Goal: Task Accomplishment & Management: Manage account settings

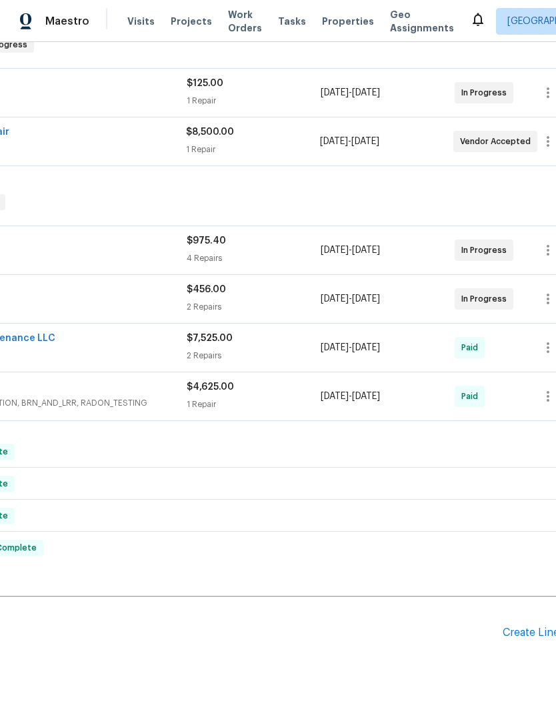
scroll to position [229, 168]
click at [524, 630] on div "Create Line Item" at bounding box center [545, 632] width 82 height 13
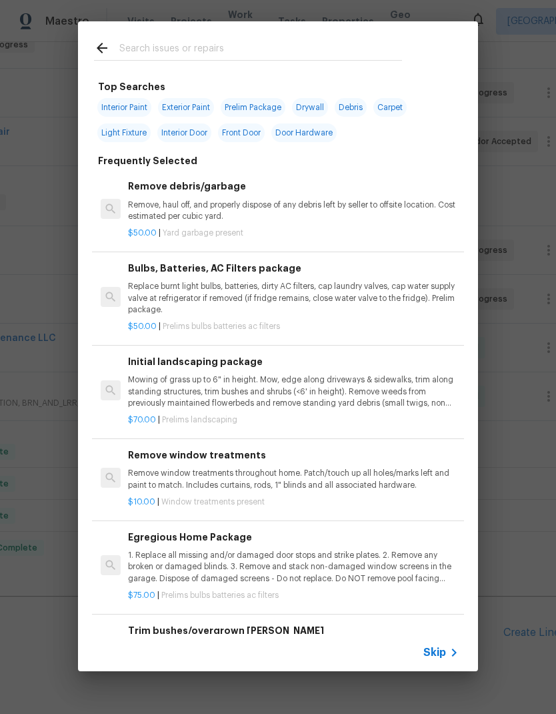
click at [204, 44] on input "text" at bounding box center [260, 50] width 283 height 20
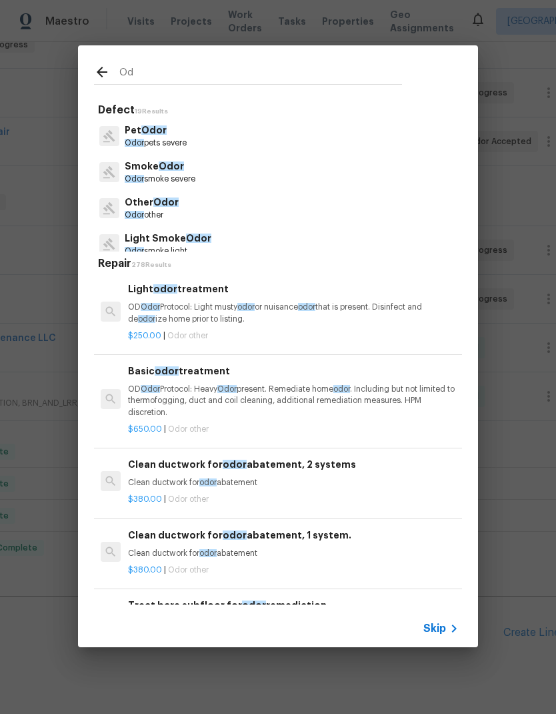
type input "O"
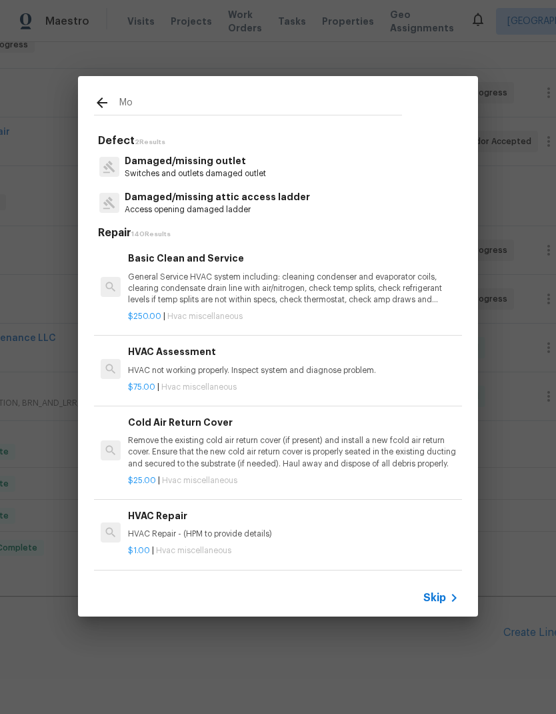
type input "M"
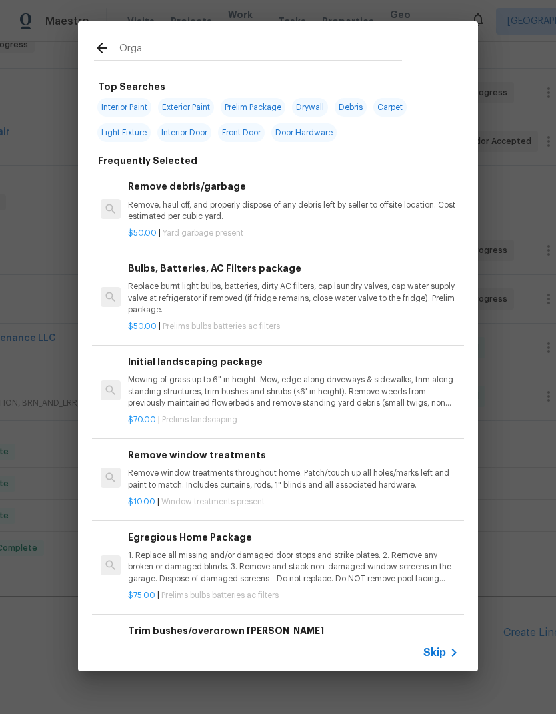
type input "Organ"
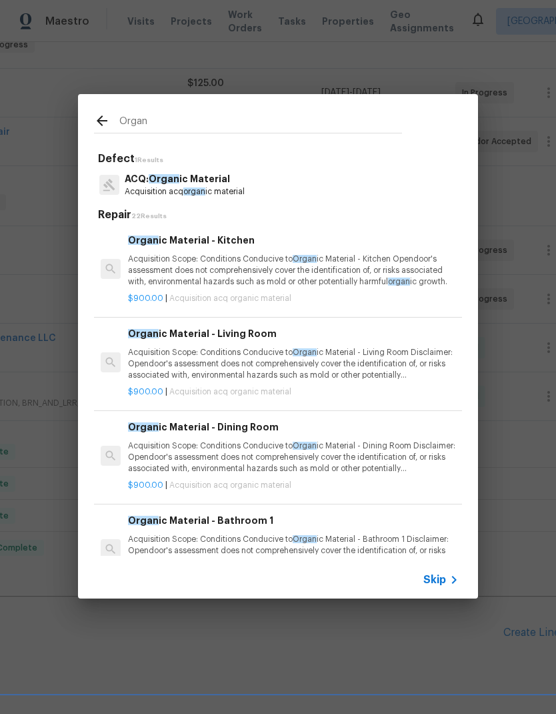
click at [255, 357] on p "Acquisition Scope: Conditions Conducive to Organ ic Material - Living Room Disc…" at bounding box center [293, 364] width 331 height 34
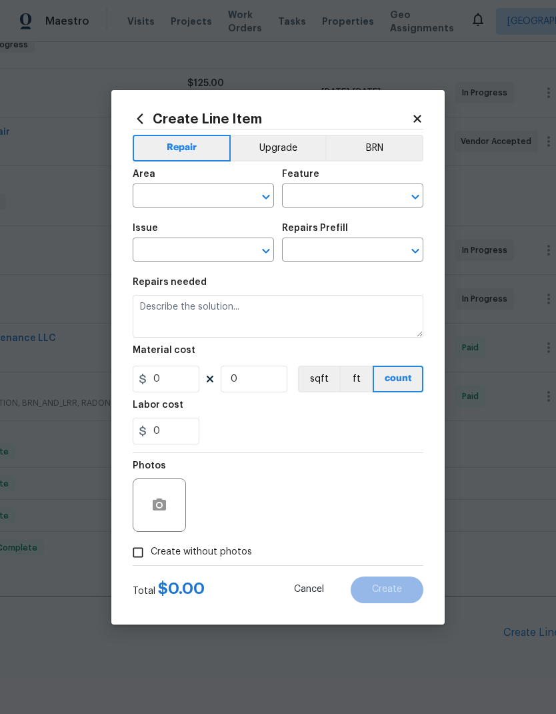
type input "Acquisition"
type input "ACQ: Organic Material"
type textarea "Acquisition Scope: Conditions Conducive to Organic Material - Living Room Discl…"
type input "1"
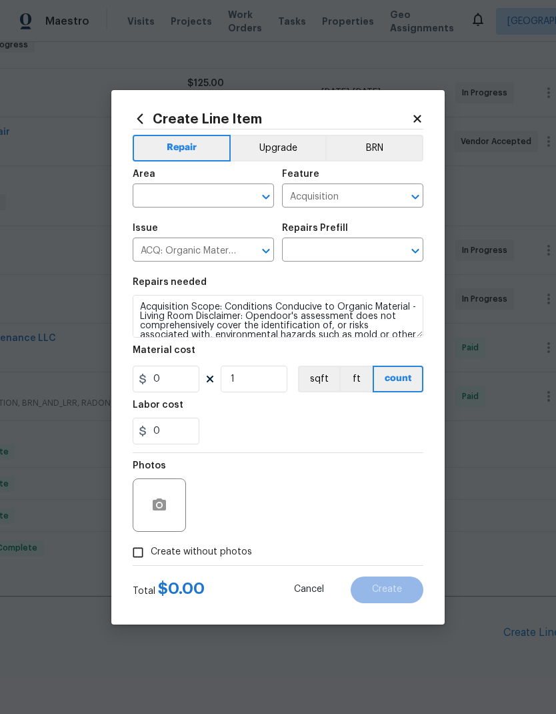
type input "Organic Material - Living Room $900.00"
click at [189, 376] on input "900" at bounding box center [166, 379] width 67 height 27
type input "75"
click at [141, 307] on textarea "Acquisition Scope: Conditions Conducive to Organic Material - Living Room Discl…" at bounding box center [278, 316] width 291 height 43
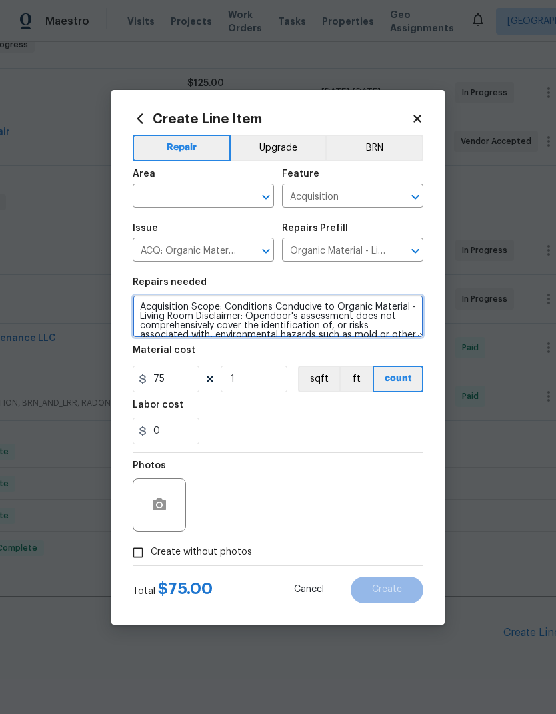
click at [173, 303] on textarea "Acquisition Scope: Conditions Conducive to Organic Material - Living Room Discl…" at bounding box center [278, 316] width 291 height 43
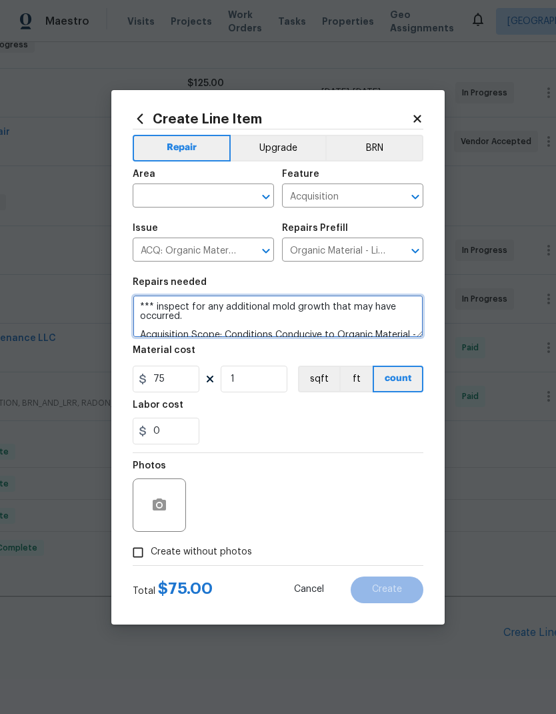
click at [158, 307] on textarea "*** inspect for any additional mold growth that may have occurred. Acquisition …" at bounding box center [278, 316] width 291 height 43
click at [203, 322] on textarea "*** 1. inspect for any additional mold growth that may have occurred. Acquisiti…" at bounding box center [278, 316] width 291 height 43
click at [159, 334] on textarea "*** 1. inspect for any additional mold growth that may have occurred. 2. Remove…" at bounding box center [278, 316] width 291 height 43
click at [159, 330] on textarea "*** 1. inspect for any additional mold growth that may have occurred. 2. Remove…" at bounding box center [278, 316] width 291 height 43
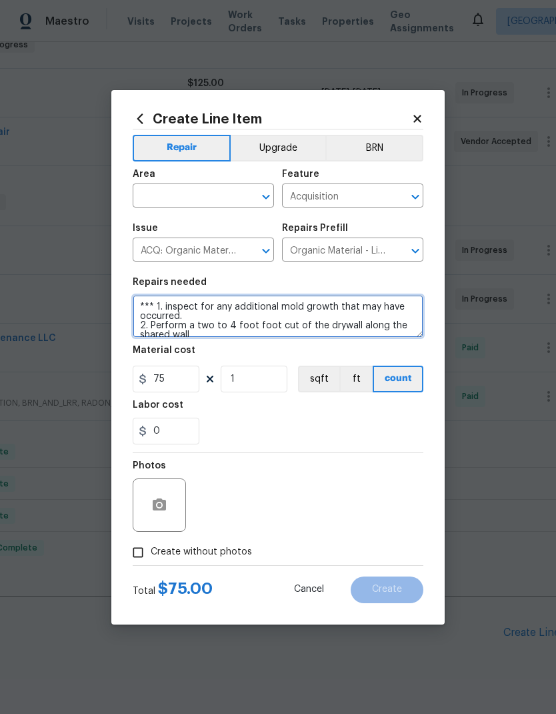
scroll to position [3, 0]
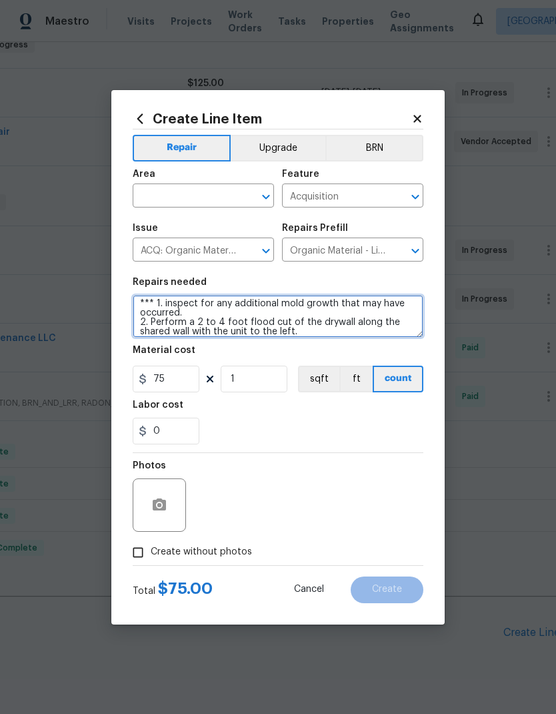
click at [350, 321] on textarea "*** 1. inspect for any additional mold growth that may have occurred. 2. Perfor…" at bounding box center [278, 316] width 291 height 43
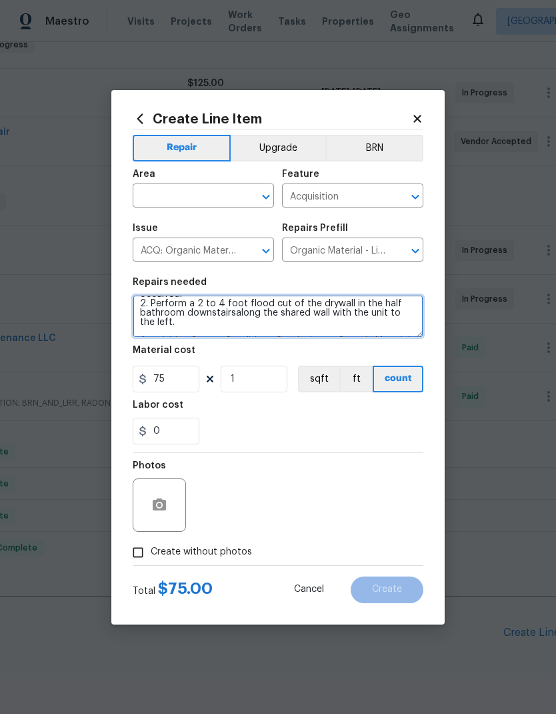
scroll to position [25, 0]
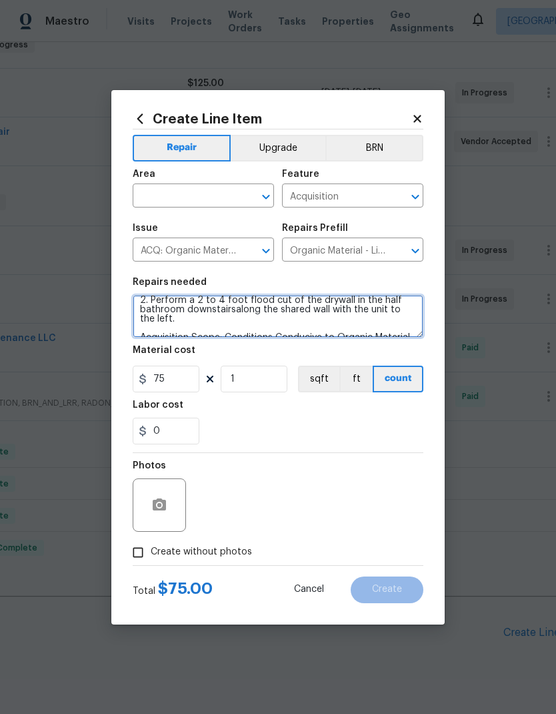
click at [167, 321] on textarea "*** 1. inspect for any additional mold growth that may have occurred. 2. Perfor…" at bounding box center [278, 316] width 291 height 43
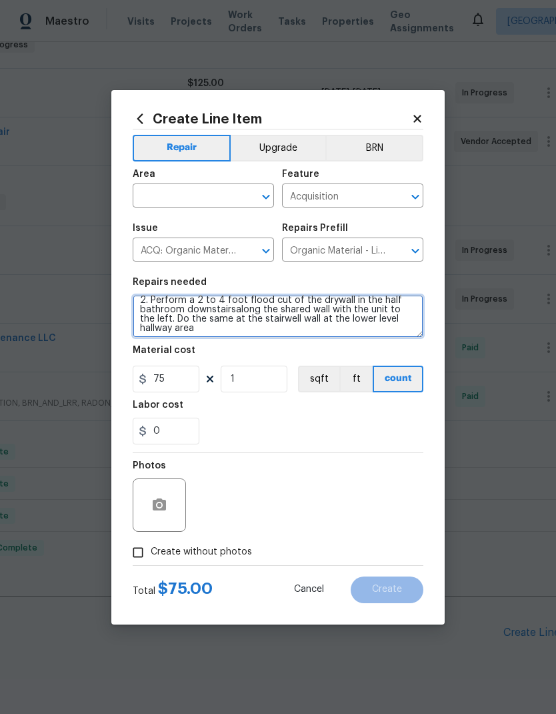
type textarea "*** 1. inspect for any additional mold growth that may have occurred. 2. Perfor…"
click at [206, 197] on input "text" at bounding box center [185, 197] width 104 height 21
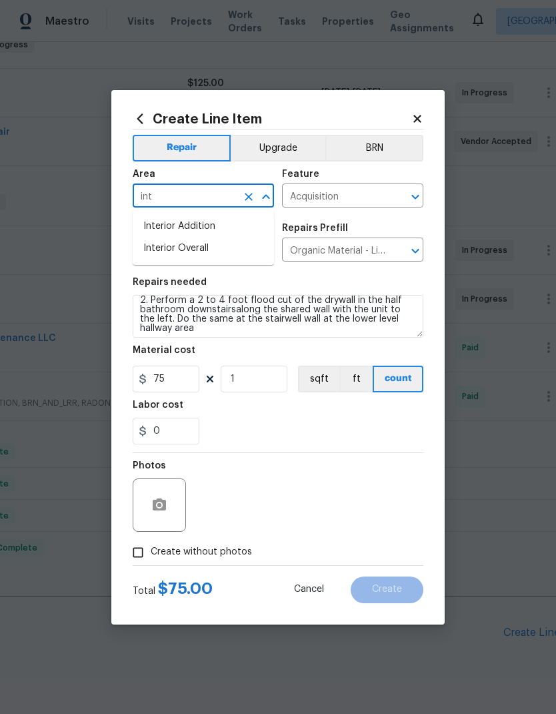
click at [200, 250] on li "Interior Overall" at bounding box center [203, 248] width 141 height 22
type input "Interior Overall"
click at [185, 535] on div "Photos" at bounding box center [161, 496] width 56 height 87
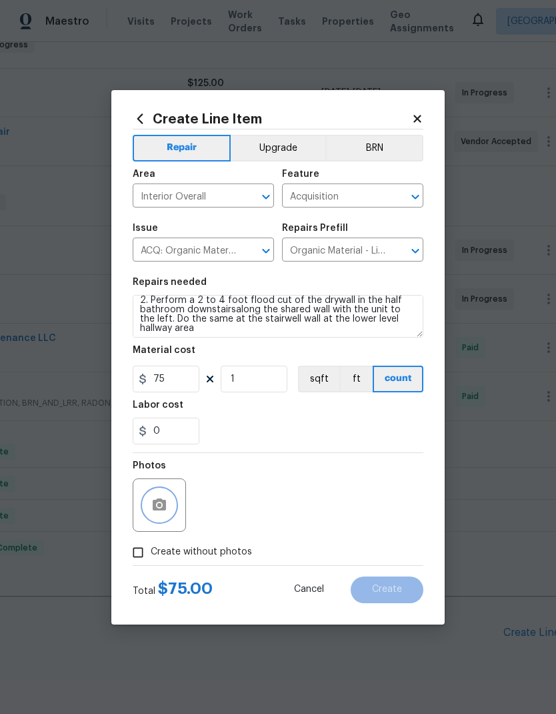
click at [162, 506] on icon "button" at bounding box center [159, 505] width 16 height 16
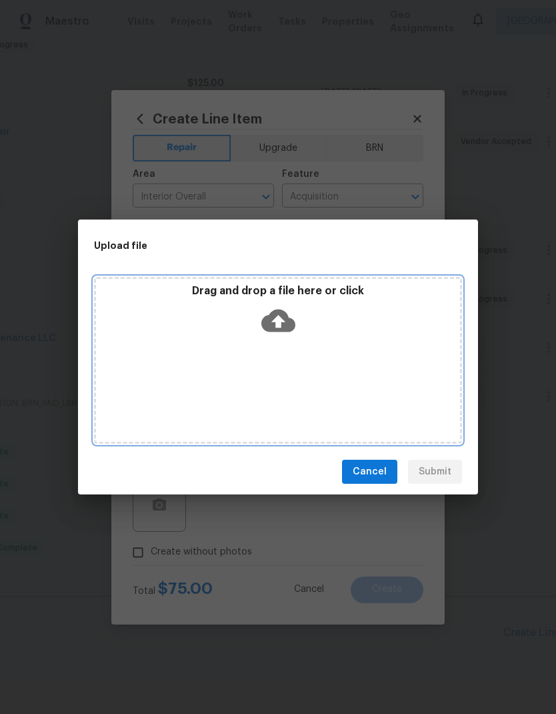
click at [280, 310] on icon at bounding box center [278, 321] width 34 height 23
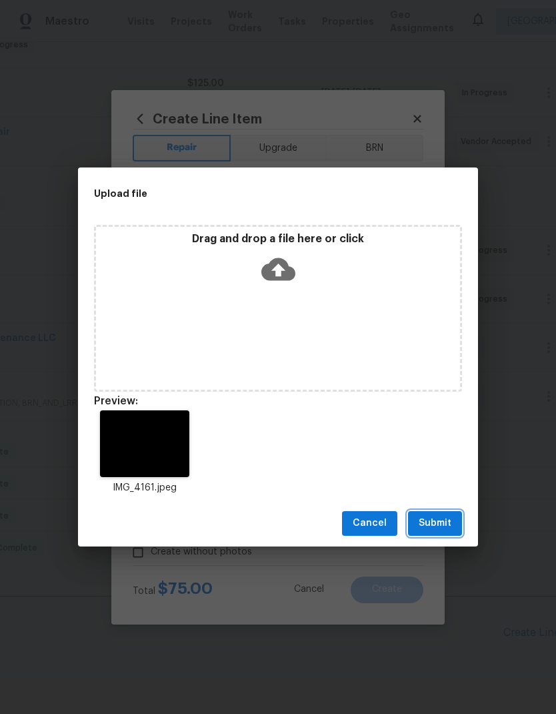
click at [448, 525] on span "Submit" at bounding box center [435, 523] width 33 height 17
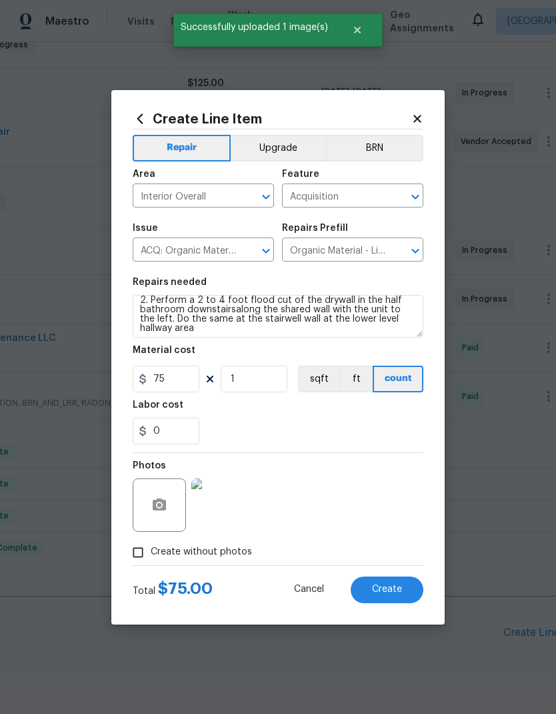
click at [404, 596] on button "Create" at bounding box center [387, 589] width 73 height 27
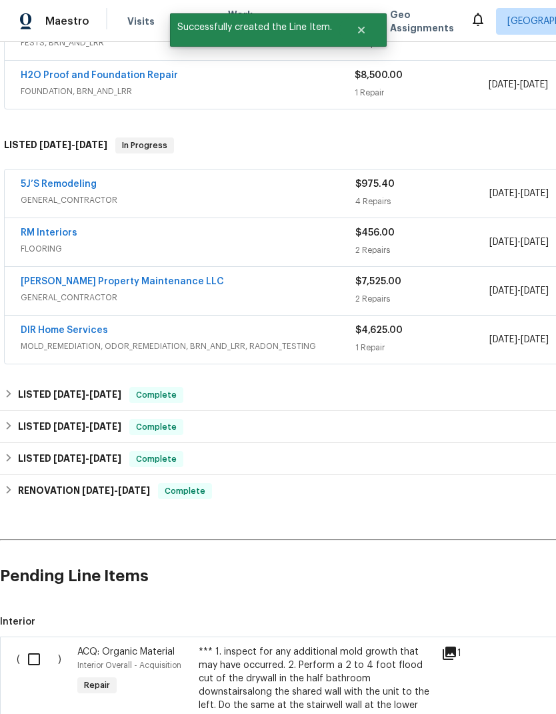
scroll to position [287, 0]
click at [41, 659] on input "checkbox" at bounding box center [39, 658] width 38 height 28
checkbox input "true"
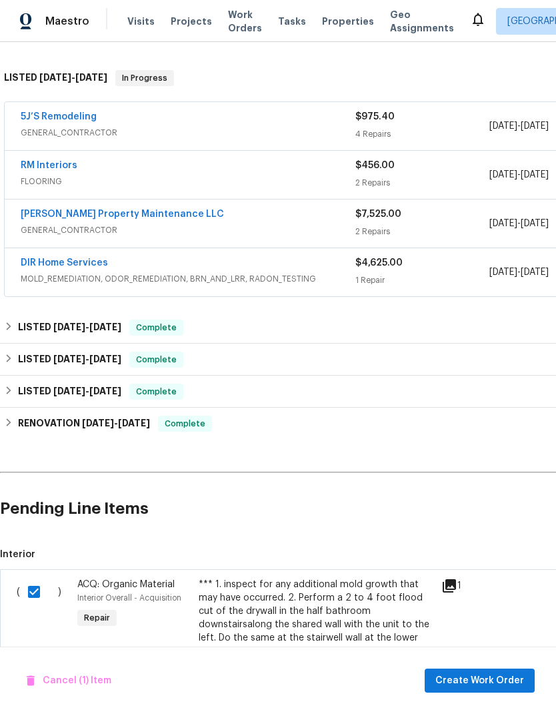
scroll to position [355, 0]
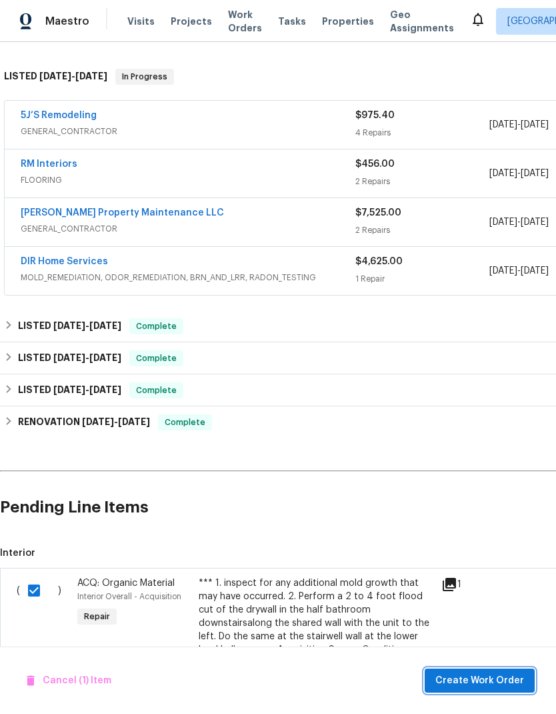
click at [516, 681] on span "Create Work Order" at bounding box center [480, 680] width 89 height 17
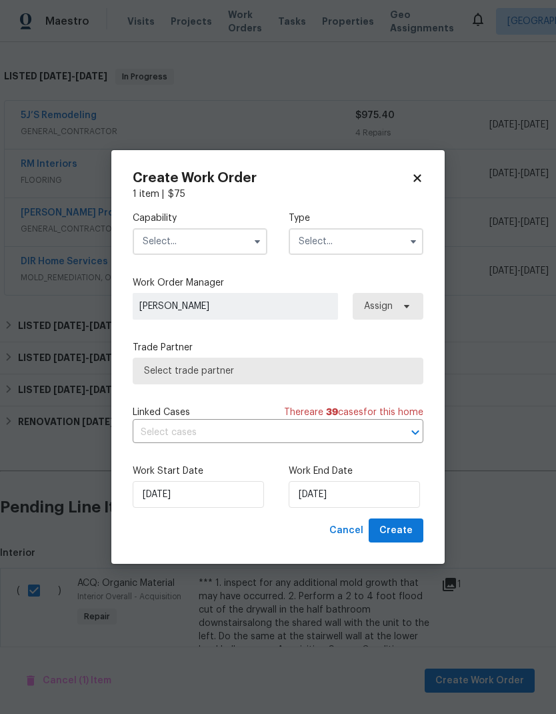
click at [255, 243] on icon "button" at bounding box center [257, 241] width 11 height 11
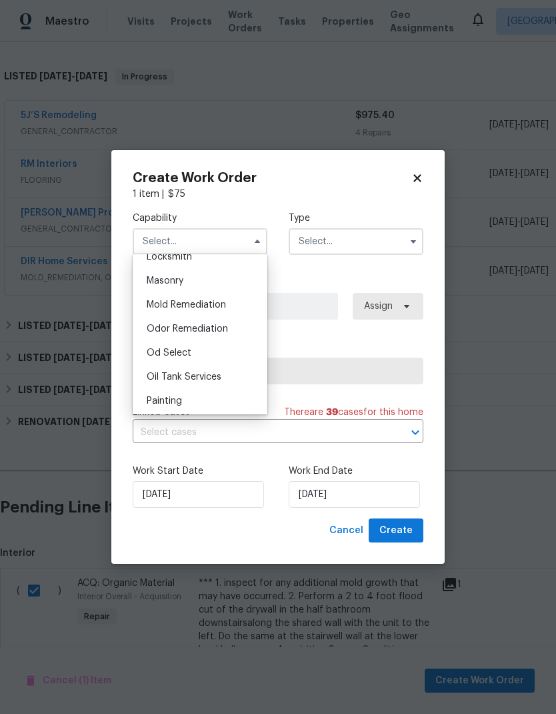
scroll to position [989, 0]
click at [216, 329] on span "Odor Remediation" at bounding box center [187, 329] width 81 height 9
type input "Odor Remediation"
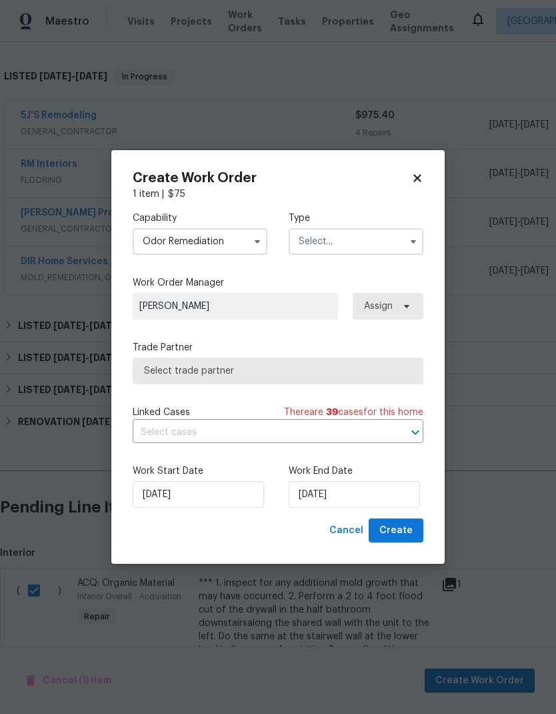
click at [374, 243] on input "text" at bounding box center [356, 241] width 135 height 27
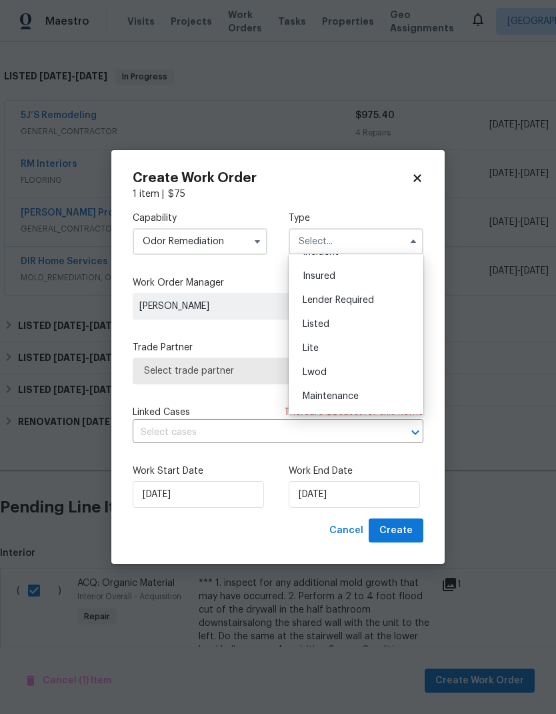
scroll to position [80, 0]
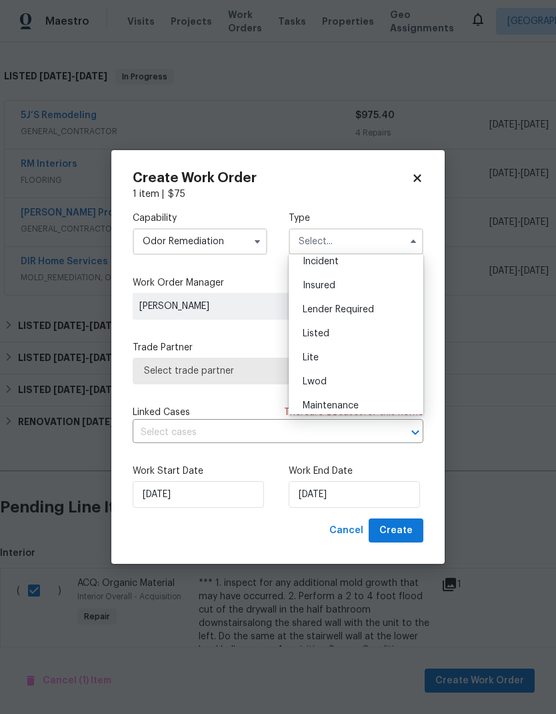
click at [364, 334] on div "Listed" at bounding box center [356, 334] width 128 height 24
type input "Listed"
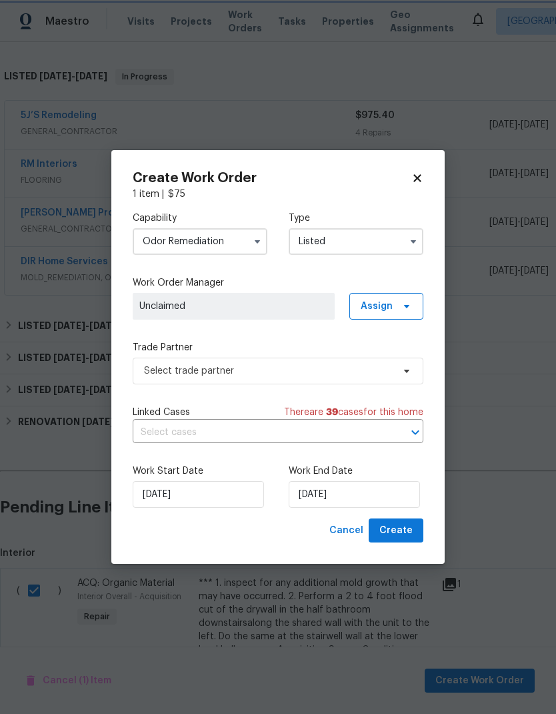
scroll to position [0, 0]
click at [402, 496] on input "[DATE]" at bounding box center [354, 494] width 131 height 27
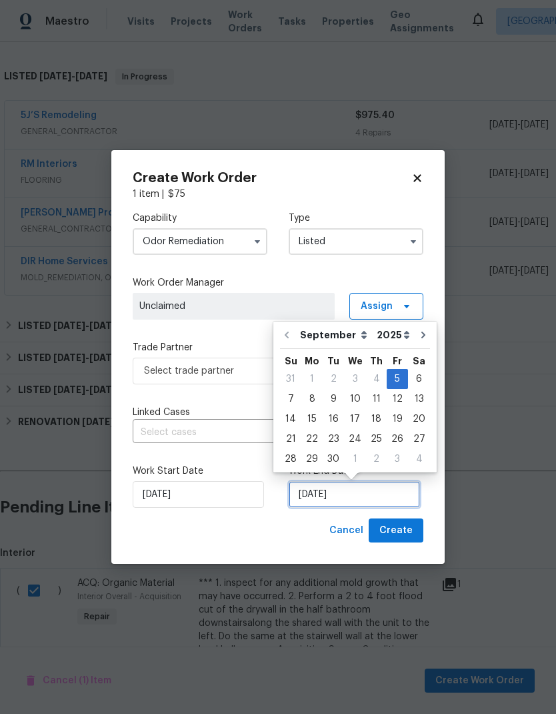
scroll to position [5, 0]
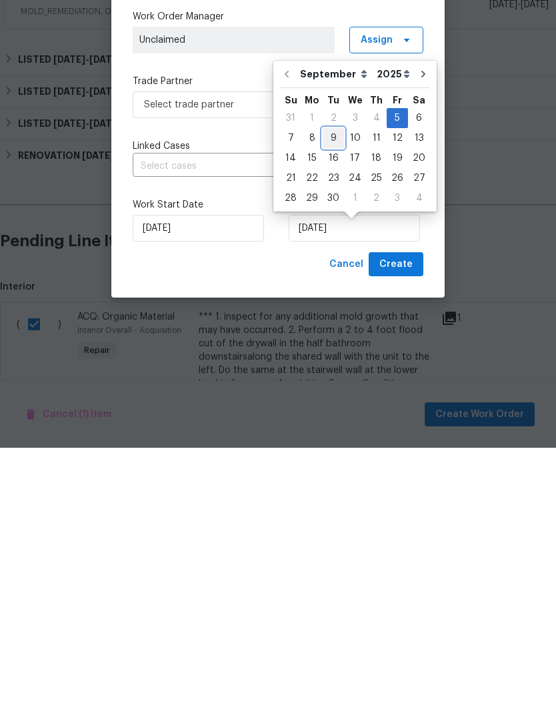
click at [335, 395] on div "9" at bounding box center [333, 404] width 21 height 19
type input "[DATE]"
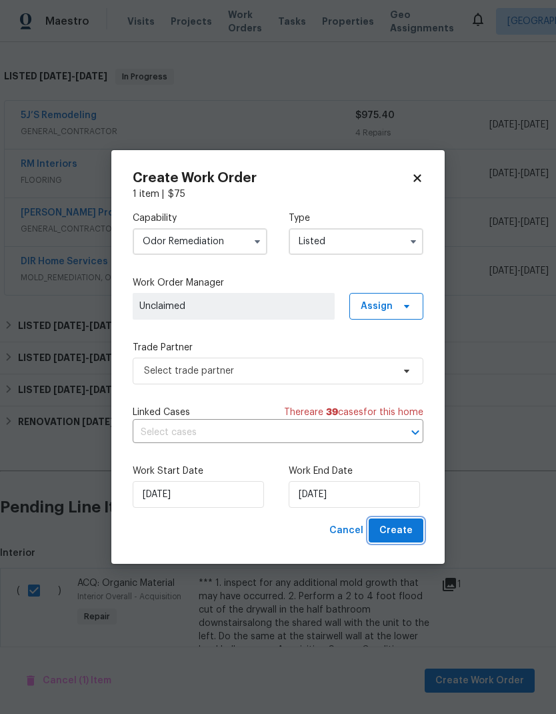
click at [410, 532] on span "Create" at bounding box center [396, 530] width 33 height 17
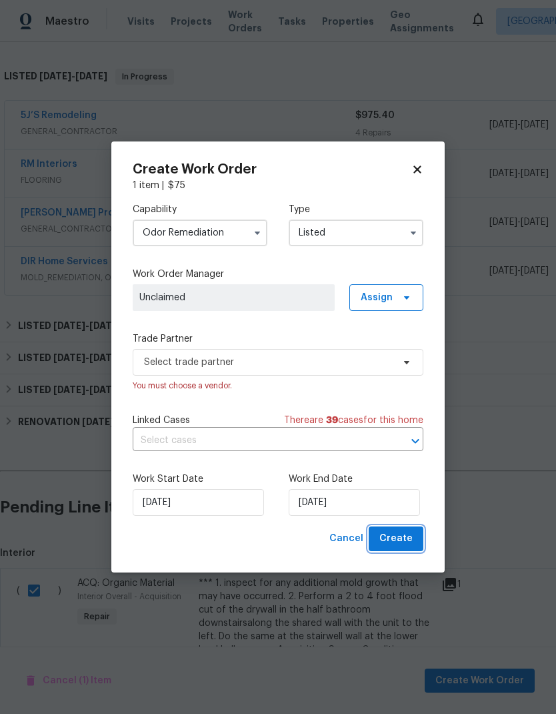
click at [408, 535] on span "Create" at bounding box center [396, 538] width 33 height 17
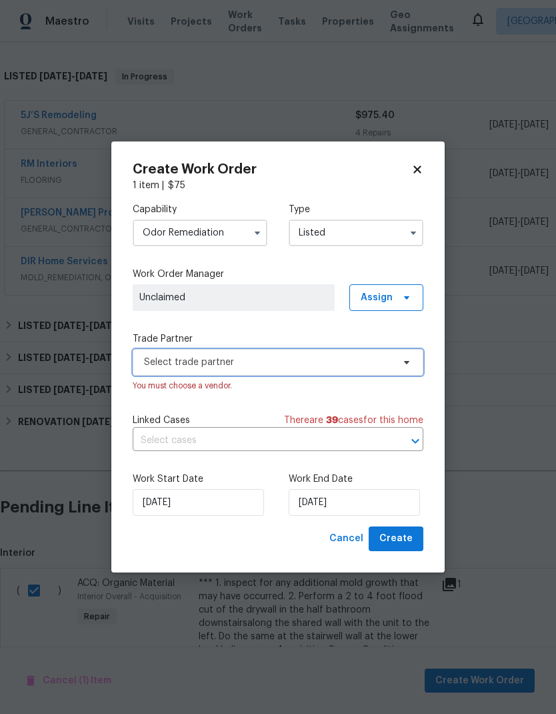
click at [416, 367] on span "Select trade partner" at bounding box center [278, 362] width 291 height 27
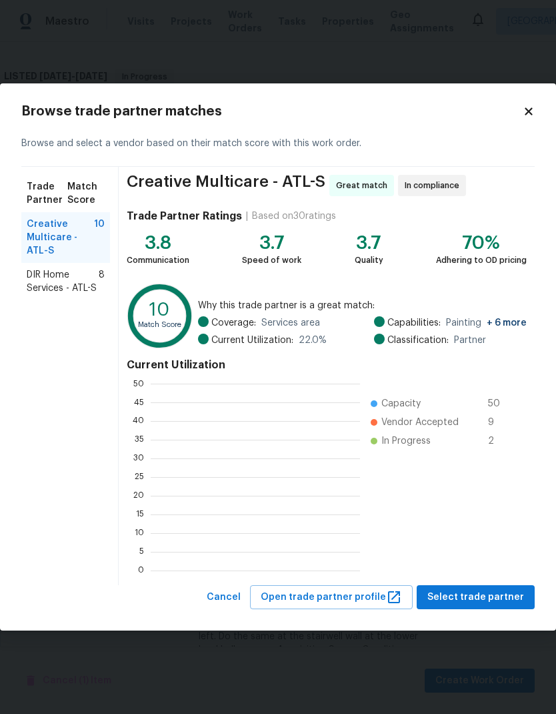
scroll to position [187, 209]
click at [38, 279] on span "DIR Home Services - ATL-S" at bounding box center [63, 281] width 72 height 27
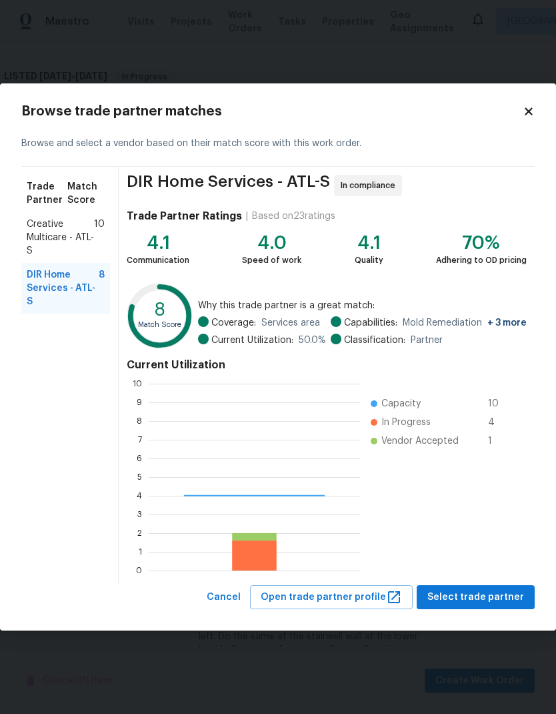
scroll to position [187, 211]
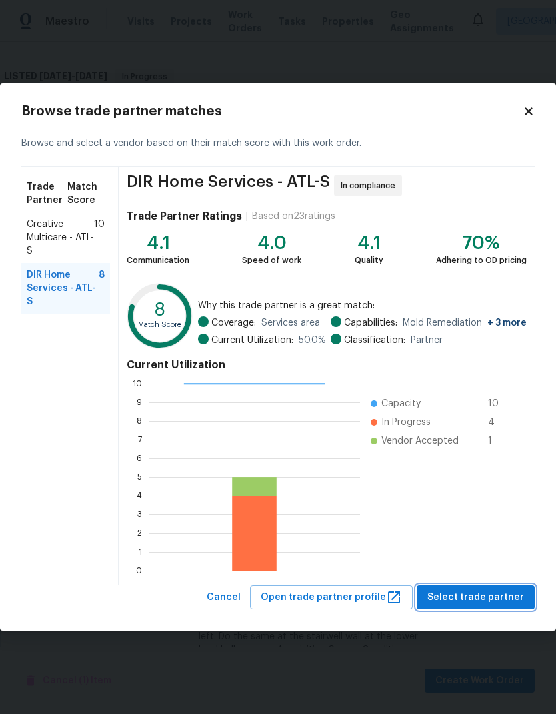
click at [496, 595] on span "Select trade partner" at bounding box center [476, 597] width 97 height 17
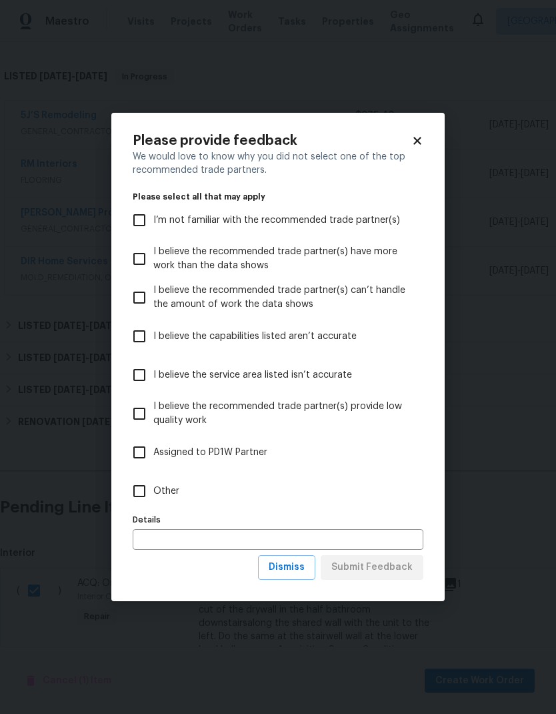
click at [151, 484] on input "Other" at bounding box center [139, 491] width 28 height 28
checkbox input "true"
click at [394, 567] on span "Submit Feedback" at bounding box center [372, 567] width 81 height 17
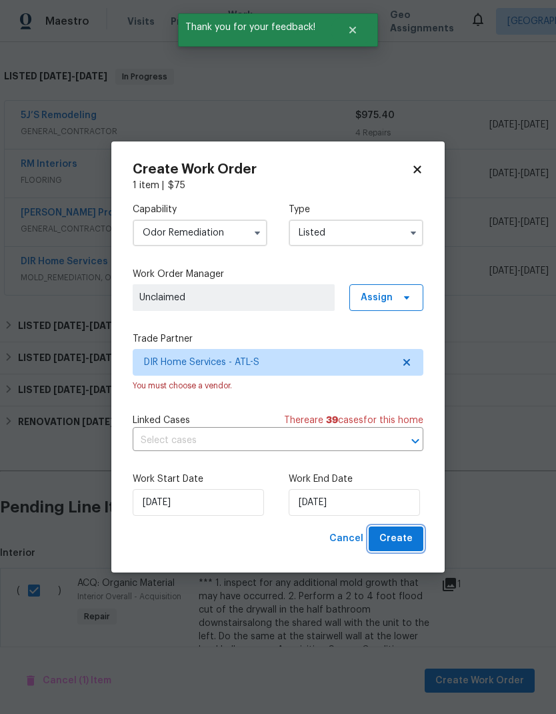
click at [413, 543] on button "Create" at bounding box center [396, 538] width 55 height 25
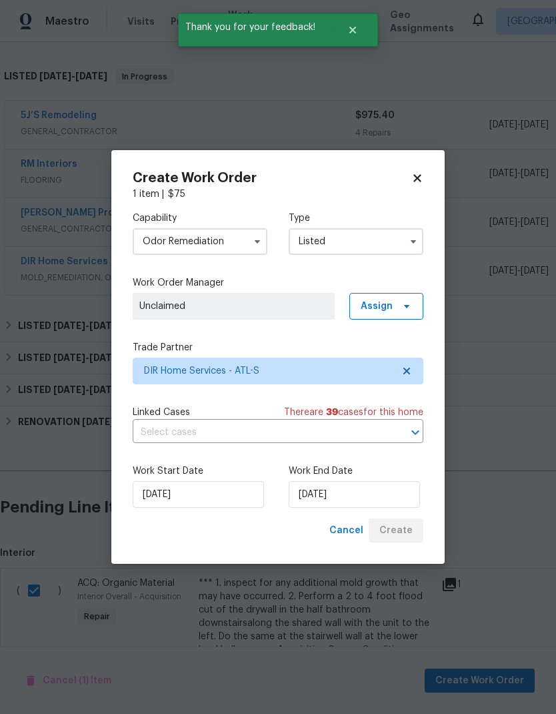
checkbox input "false"
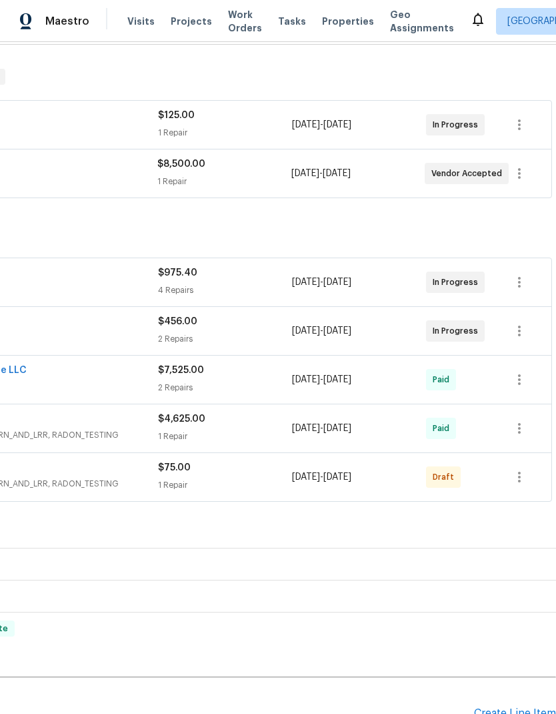
scroll to position [197, 197]
click at [524, 469] on icon "button" at bounding box center [520, 477] width 16 height 16
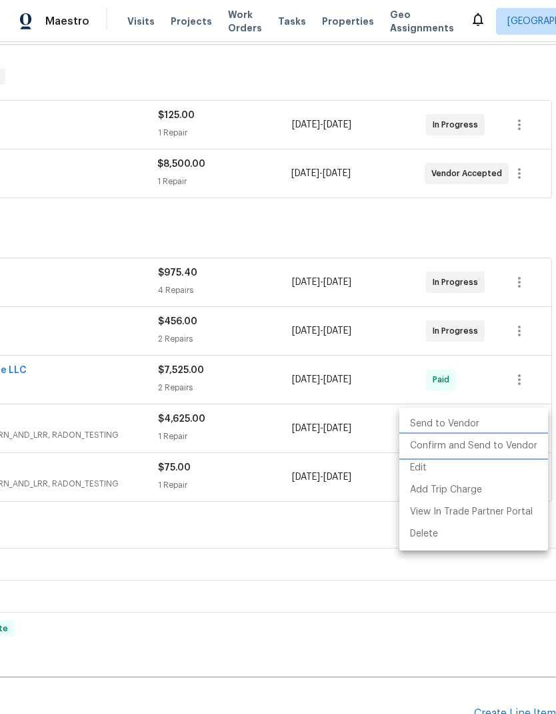
click at [509, 445] on li "Confirm and Send to Vendor" at bounding box center [474, 446] width 149 height 22
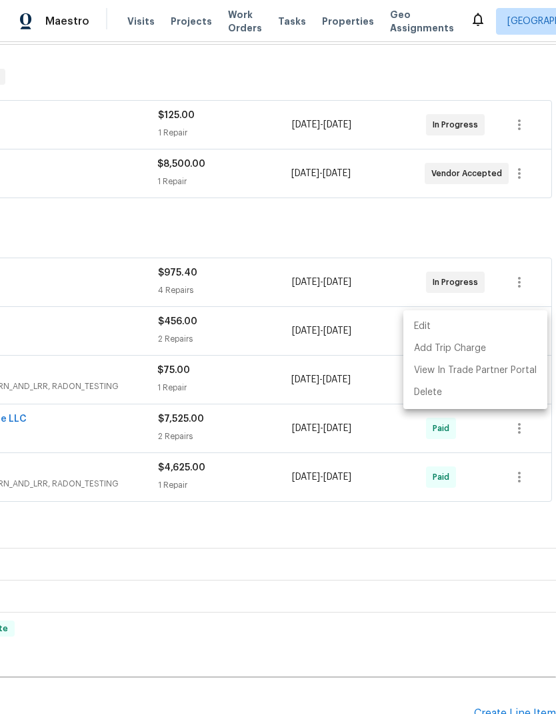
click at [297, 475] on div at bounding box center [278, 357] width 556 height 714
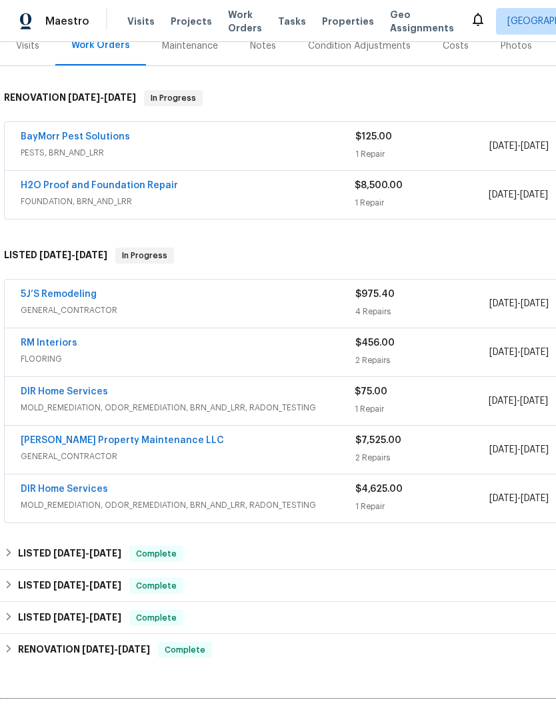
scroll to position [176, 0]
click at [46, 387] on link "DIR Home Services" at bounding box center [64, 391] width 87 height 9
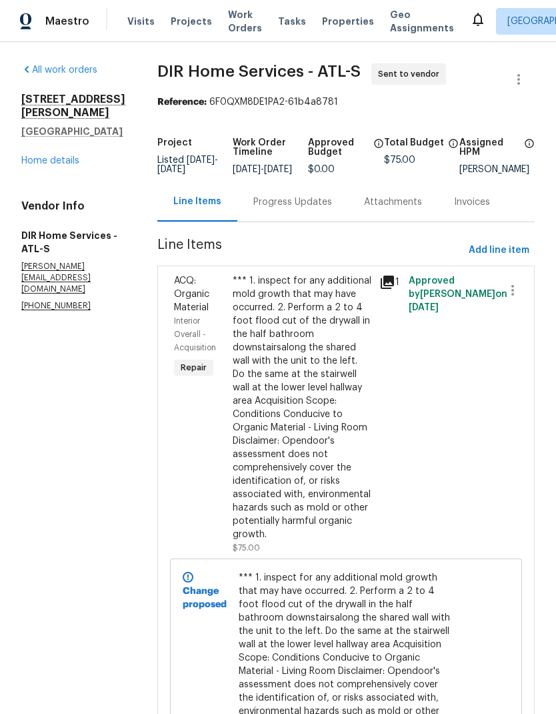
click at [61, 156] on link "Home details" at bounding box center [50, 160] width 58 height 9
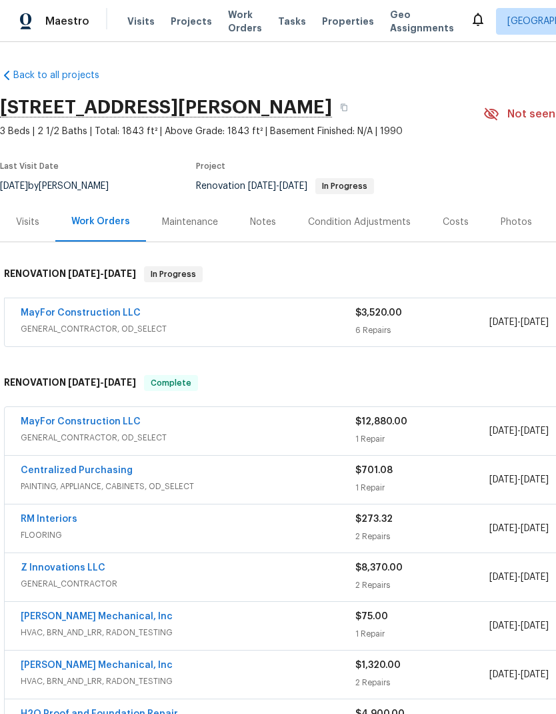
click at [123, 419] on link "MayFor Construction LLC" at bounding box center [81, 421] width 120 height 9
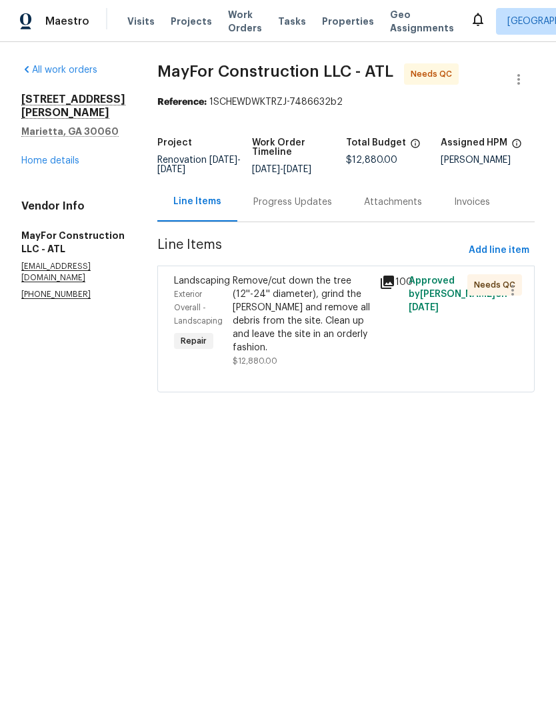
click at [345, 325] on div "Remove/cut down the tree (12''-24'' diameter), grind the stump and remove all d…" at bounding box center [302, 314] width 139 height 80
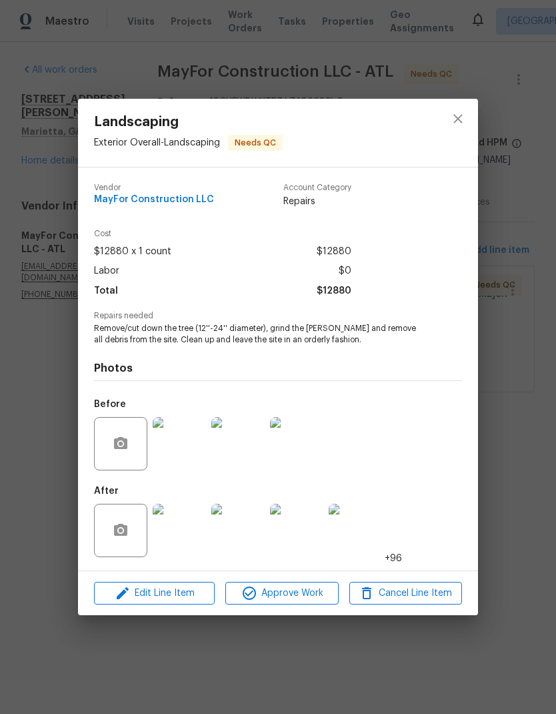
click at [192, 540] on img at bounding box center [179, 530] width 53 height 53
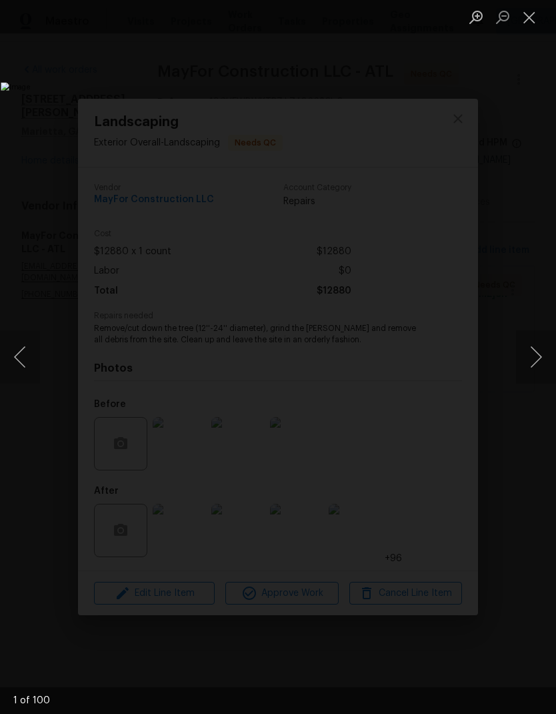
click at [536, 363] on button "Next image" at bounding box center [536, 356] width 40 height 53
click at [533, 352] on button "Next image" at bounding box center [536, 356] width 40 height 53
click at [536, 353] on button "Next image" at bounding box center [536, 356] width 40 height 53
click at [537, 360] on button "Next image" at bounding box center [536, 356] width 40 height 53
click at [536, 360] on button "Next image" at bounding box center [536, 356] width 40 height 53
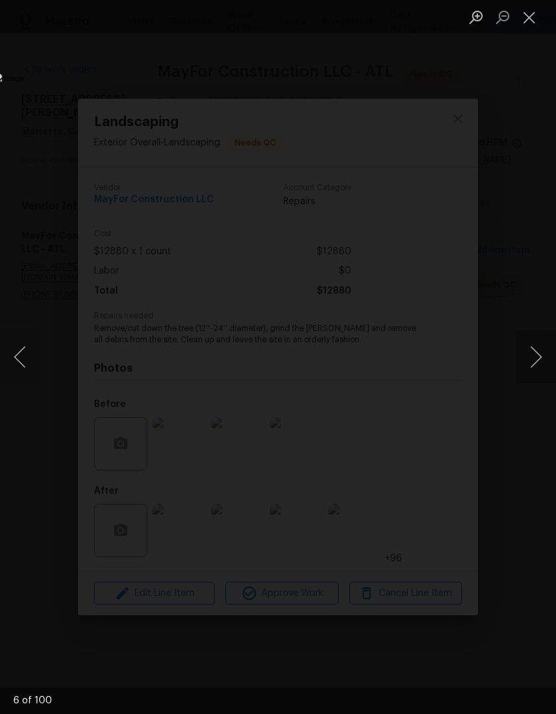
click at [538, 362] on button "Next image" at bounding box center [536, 356] width 40 height 53
click at [532, 360] on button "Next image" at bounding box center [536, 356] width 40 height 53
click at [534, 358] on button "Next image" at bounding box center [536, 356] width 40 height 53
click at [534, 356] on button "Next image" at bounding box center [536, 356] width 40 height 53
click at [534, 357] on button "Next image" at bounding box center [536, 356] width 40 height 53
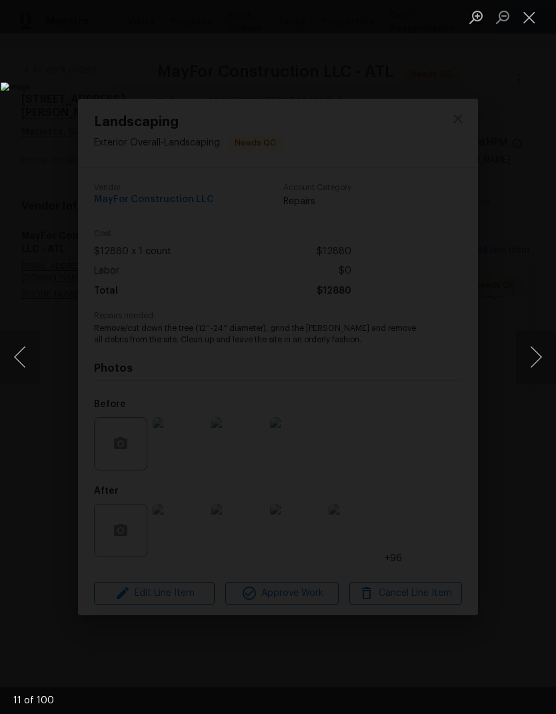
click at [536, 358] on button "Next image" at bounding box center [536, 356] width 40 height 53
click at [535, 354] on button "Next image" at bounding box center [536, 356] width 40 height 53
click at [535, 353] on button "Next image" at bounding box center [536, 356] width 40 height 53
click at [536, 355] on button "Next image" at bounding box center [536, 356] width 40 height 53
click at [536, 358] on button "Next image" at bounding box center [536, 356] width 40 height 53
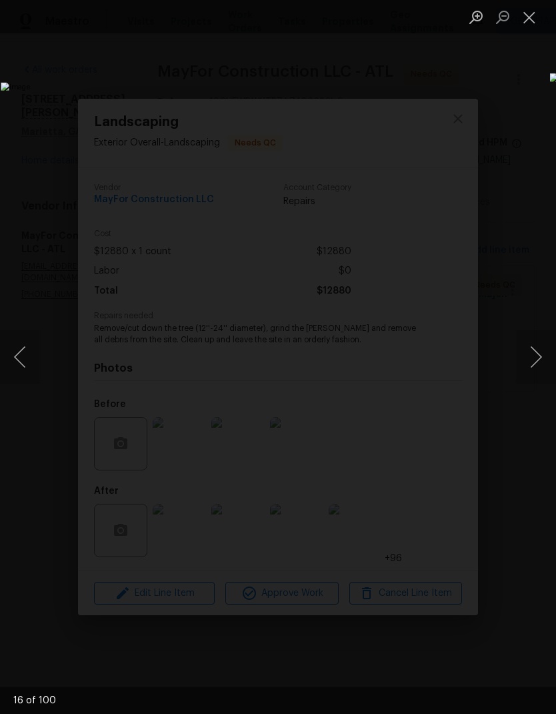
click at [538, 356] on button "Next image" at bounding box center [536, 356] width 40 height 53
click at [537, 357] on button "Next image" at bounding box center [536, 356] width 40 height 53
click at [537, 358] on button "Next image" at bounding box center [536, 356] width 40 height 53
click at [538, 358] on button "Next image" at bounding box center [536, 356] width 40 height 53
click at [528, 358] on button "Next image" at bounding box center [536, 356] width 40 height 53
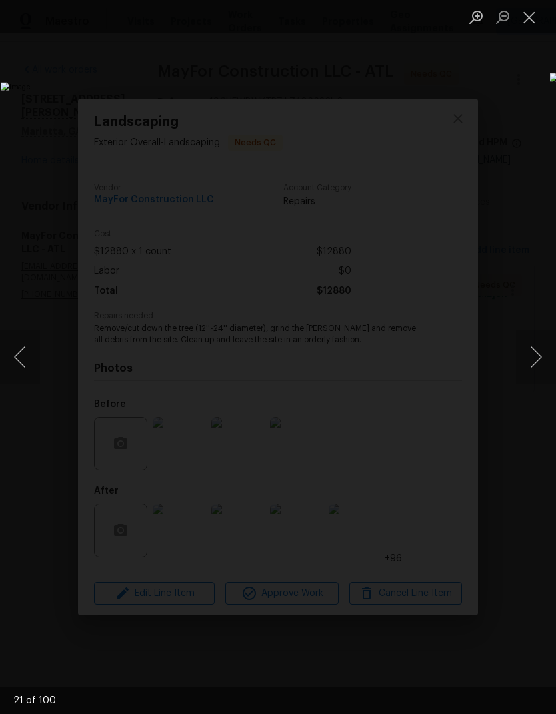
click at [536, 356] on button "Next image" at bounding box center [536, 356] width 40 height 53
click at [534, 350] on button "Next image" at bounding box center [536, 356] width 40 height 53
click at [534, 352] on button "Next image" at bounding box center [536, 356] width 40 height 53
click at [530, 15] on button "Close lightbox" at bounding box center [529, 16] width 27 height 23
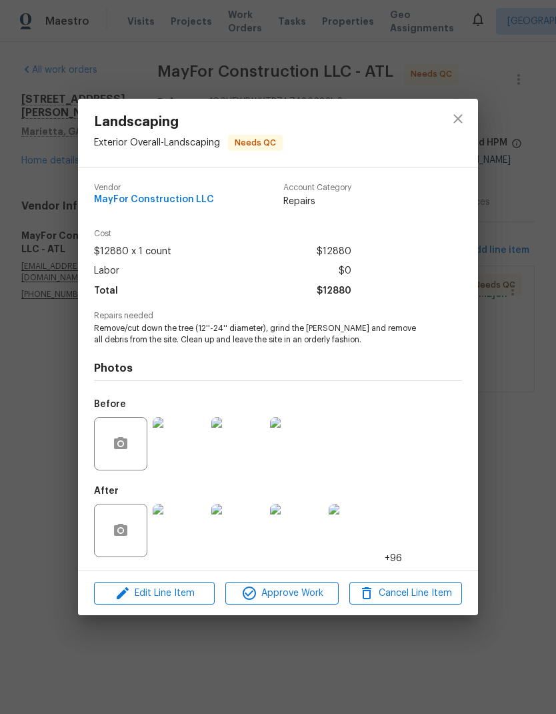
click at [366, 536] on img at bounding box center [355, 530] width 53 height 53
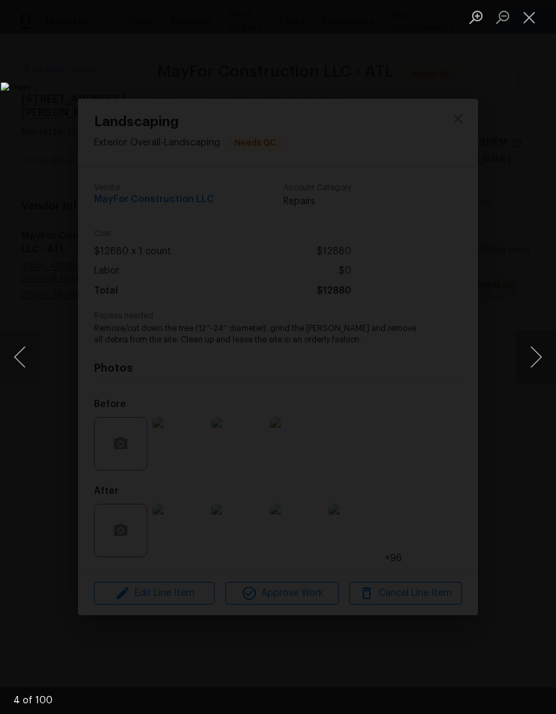
click at [527, 365] on button "Next image" at bounding box center [536, 356] width 40 height 53
click at [527, 364] on button "Next image" at bounding box center [536, 356] width 40 height 53
click at [534, 365] on button "Next image" at bounding box center [536, 356] width 40 height 53
click at [535, 365] on button "Next image" at bounding box center [536, 356] width 40 height 53
click at [534, 368] on button "Next image" at bounding box center [536, 356] width 40 height 53
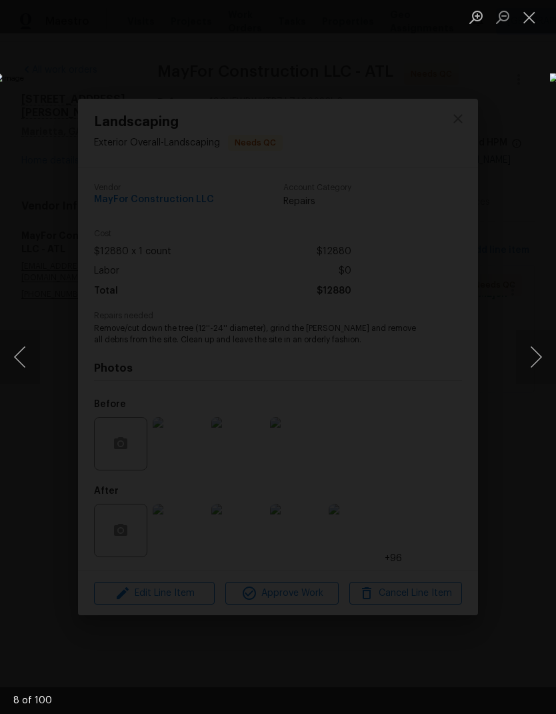
click at [530, 368] on button "Next image" at bounding box center [536, 356] width 40 height 53
click at [534, 370] on button "Next image" at bounding box center [536, 356] width 40 height 53
click at [537, 372] on button "Next image" at bounding box center [536, 356] width 40 height 53
click at [534, 373] on button "Next image" at bounding box center [536, 356] width 40 height 53
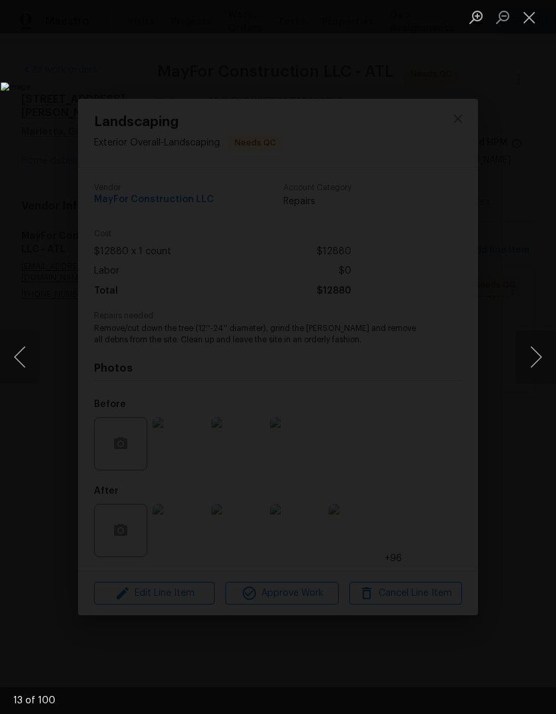
click at [534, 376] on button "Next image" at bounding box center [536, 356] width 40 height 53
click at [531, 377] on button "Next image" at bounding box center [536, 356] width 40 height 53
click at [530, 376] on button "Next image" at bounding box center [536, 356] width 40 height 53
click at [533, 376] on button "Next image" at bounding box center [536, 356] width 40 height 53
click at [536, 376] on button "Next image" at bounding box center [536, 356] width 40 height 53
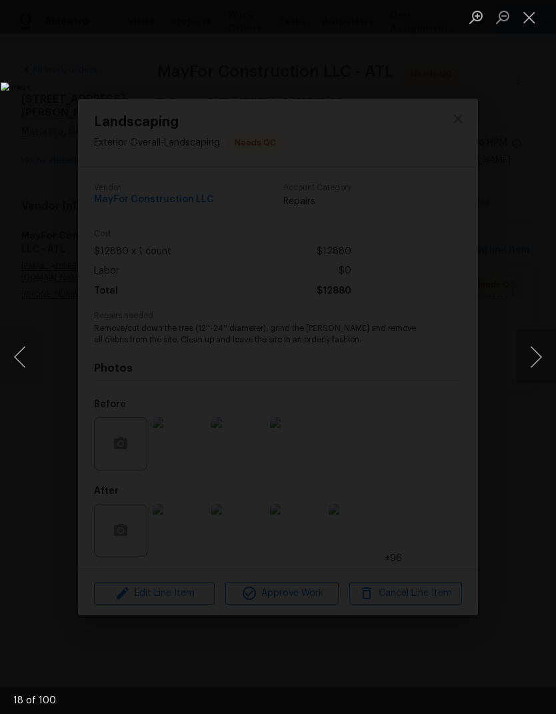
click at [538, 376] on button "Next image" at bounding box center [536, 356] width 40 height 53
click at [539, 372] on button "Next image" at bounding box center [536, 356] width 40 height 53
click at [530, 353] on button "Next image" at bounding box center [536, 356] width 40 height 53
click at [532, 353] on button "Next image" at bounding box center [536, 356] width 40 height 53
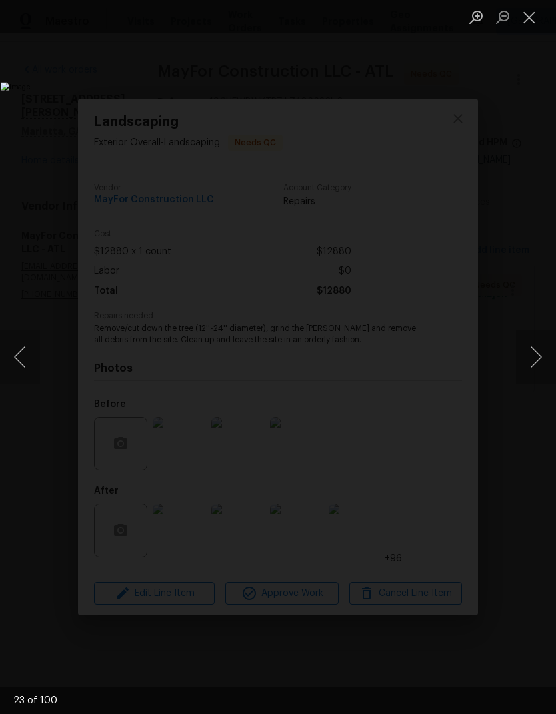
click at [526, 352] on button "Next image" at bounding box center [536, 356] width 40 height 53
click at [524, 354] on button "Next image" at bounding box center [536, 356] width 40 height 53
click at [527, 348] on button "Next image" at bounding box center [536, 356] width 40 height 53
click at [529, 352] on button "Next image" at bounding box center [536, 356] width 40 height 53
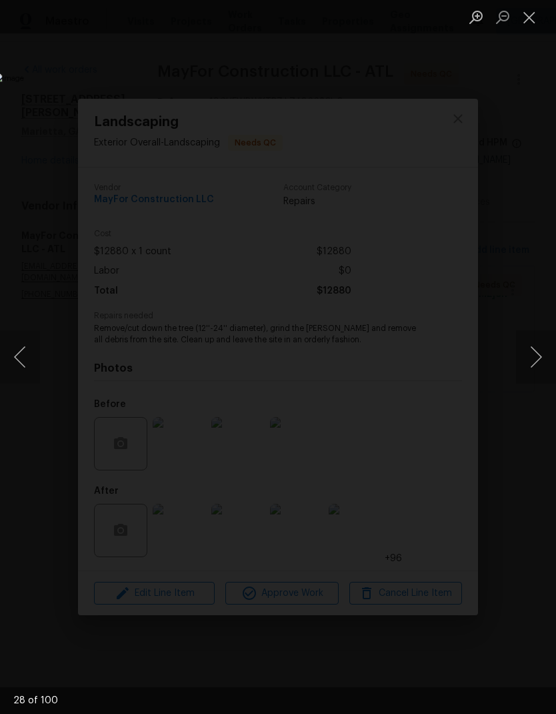
click at [528, 348] on button "Next image" at bounding box center [536, 356] width 40 height 53
click at [527, 347] on button "Next image" at bounding box center [536, 356] width 40 height 53
click at [527, 346] on button "Next image" at bounding box center [536, 356] width 40 height 53
click at [526, 348] on button "Next image" at bounding box center [536, 356] width 40 height 53
click at [526, 347] on button "Next image" at bounding box center [536, 356] width 40 height 53
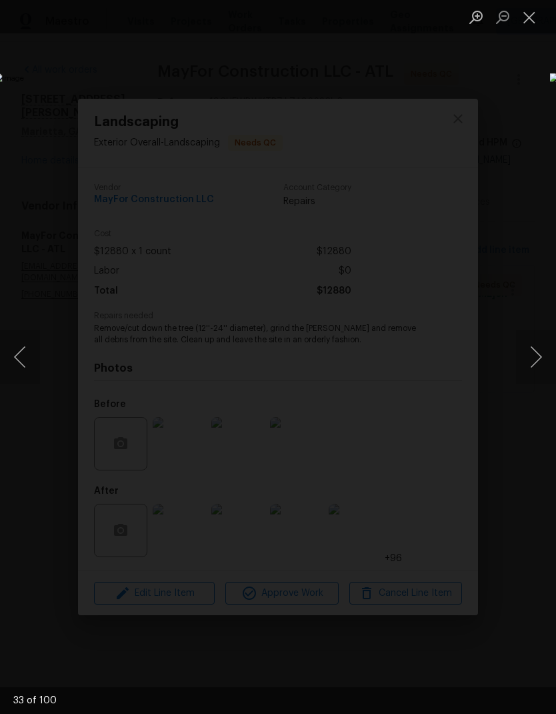
click at [526, 345] on button "Next image" at bounding box center [536, 356] width 40 height 53
click at [526, 347] on button "Next image" at bounding box center [536, 356] width 40 height 53
click at [526, 346] on button "Next image" at bounding box center [536, 356] width 40 height 53
click at [527, 345] on button "Next image" at bounding box center [536, 356] width 40 height 53
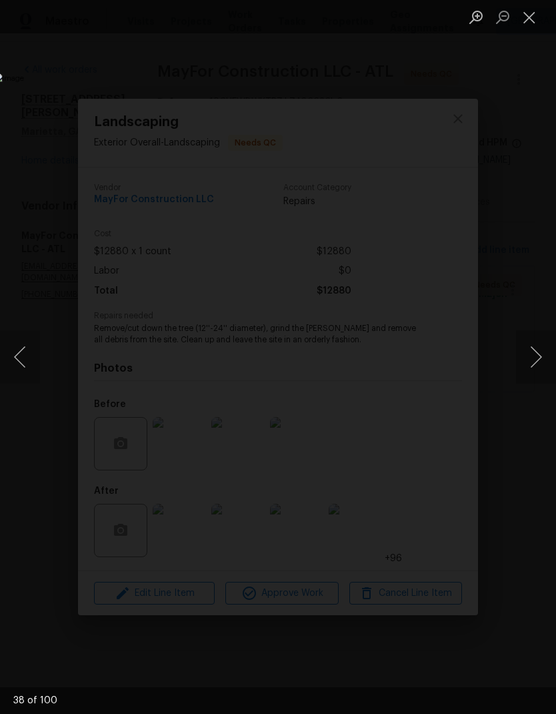
click at [527, 345] on button "Next image" at bounding box center [536, 356] width 40 height 53
click at [527, 347] on button "Next image" at bounding box center [536, 356] width 40 height 53
click at [525, 348] on button "Next image" at bounding box center [536, 356] width 40 height 53
click at [527, 352] on button "Next image" at bounding box center [536, 356] width 40 height 53
click at [530, 348] on button "Next image" at bounding box center [536, 356] width 40 height 53
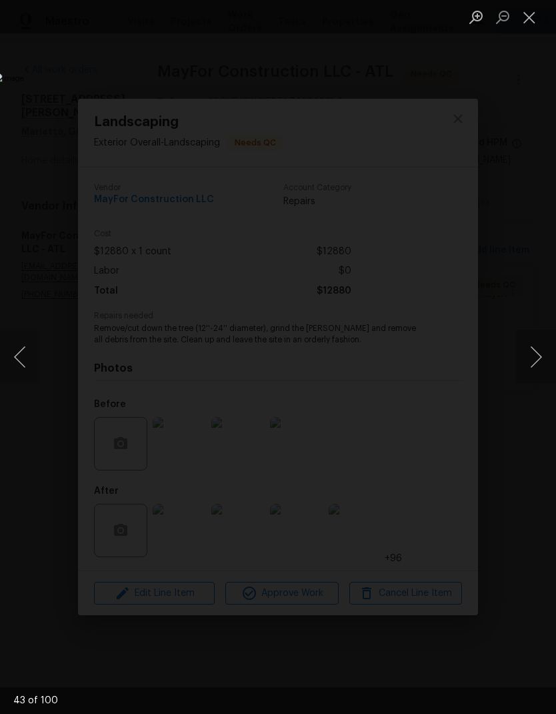
click at [529, 351] on button "Next image" at bounding box center [536, 356] width 40 height 53
click at [529, 350] on button "Next image" at bounding box center [536, 356] width 40 height 53
click at [529, 351] on button "Next image" at bounding box center [536, 356] width 40 height 53
click at [528, 354] on button "Next image" at bounding box center [536, 356] width 40 height 53
click at [530, 352] on button "Next image" at bounding box center [536, 356] width 40 height 53
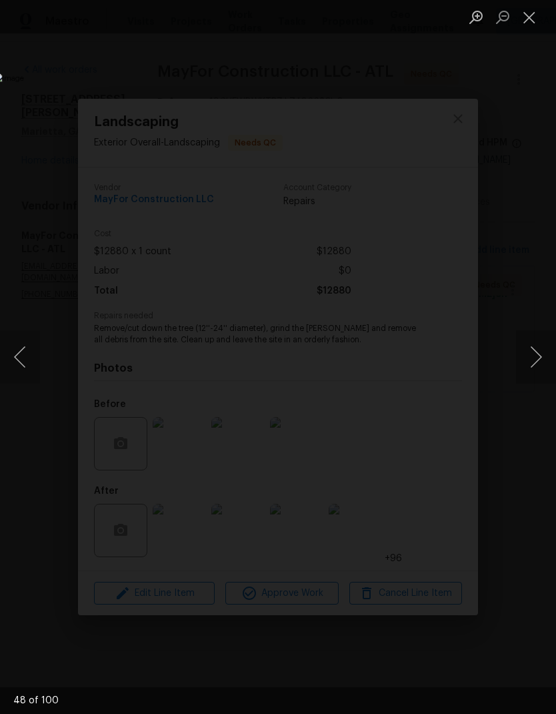
click at [529, 350] on button "Next image" at bounding box center [536, 356] width 40 height 53
click at [532, 351] on button "Next image" at bounding box center [536, 356] width 40 height 53
click at [532, 349] on button "Next image" at bounding box center [536, 356] width 40 height 53
click at [532, 350] on button "Next image" at bounding box center [536, 356] width 40 height 53
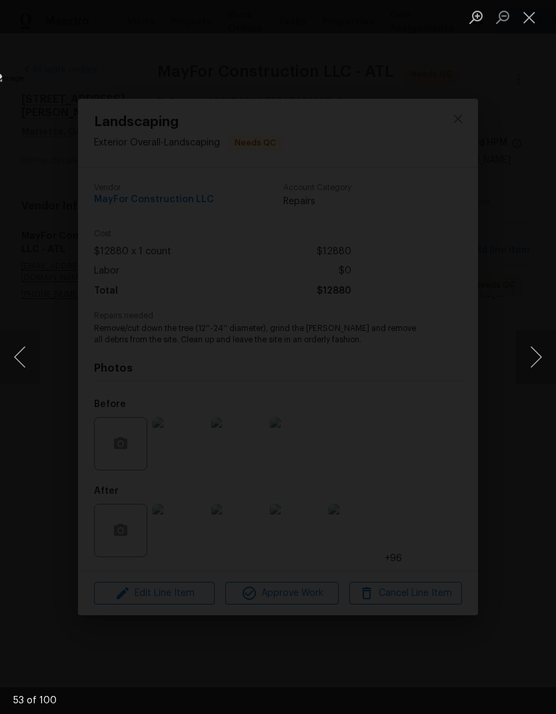
click at [533, 350] on button "Next image" at bounding box center [536, 356] width 40 height 53
click at [532, 350] on button "Next image" at bounding box center [536, 356] width 40 height 53
click at [530, 352] on button "Next image" at bounding box center [536, 356] width 40 height 53
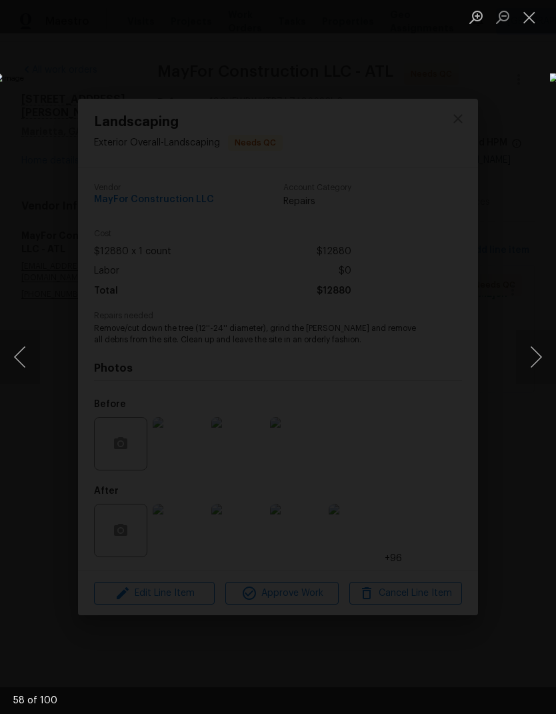
click at [538, 347] on button "Next image" at bounding box center [536, 356] width 40 height 53
click at [542, 346] on button "Next image" at bounding box center [536, 356] width 40 height 53
click at [542, 344] on button "Next image" at bounding box center [536, 356] width 40 height 53
click at [540, 345] on button "Next image" at bounding box center [536, 356] width 40 height 53
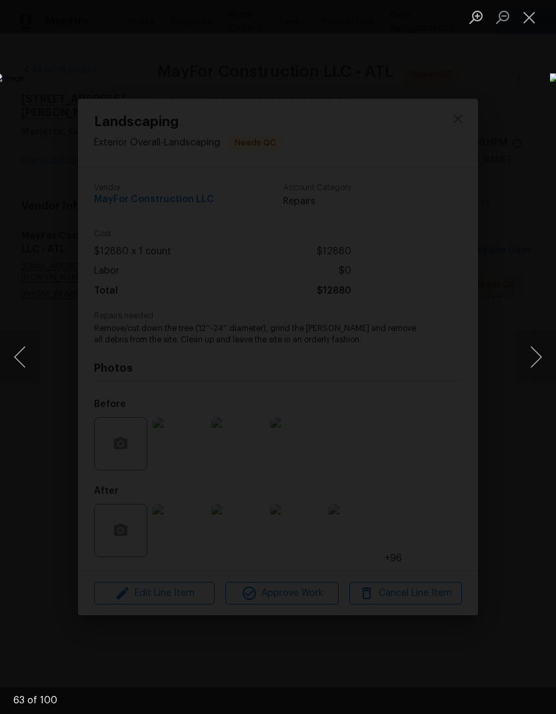
click at [538, 347] on button "Next image" at bounding box center [536, 356] width 40 height 53
click at [540, 346] on button "Next image" at bounding box center [536, 356] width 40 height 53
click at [540, 348] on button "Next image" at bounding box center [536, 356] width 40 height 53
click at [540, 346] on button "Next image" at bounding box center [536, 356] width 40 height 53
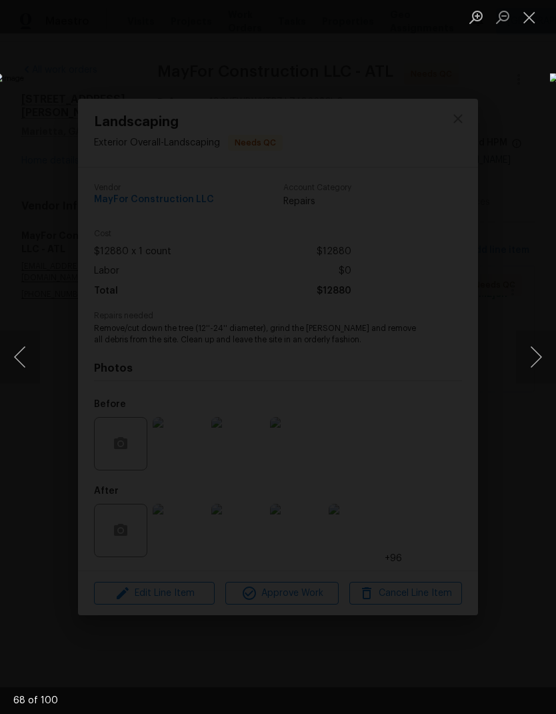
click at [21, 358] on button "Previous image" at bounding box center [20, 356] width 40 height 53
click at [538, 356] on button "Next image" at bounding box center [536, 356] width 40 height 53
click at [538, 353] on button "Next image" at bounding box center [536, 356] width 40 height 53
click at [540, 353] on button "Next image" at bounding box center [536, 356] width 40 height 53
click at [539, 352] on button "Next image" at bounding box center [536, 356] width 40 height 53
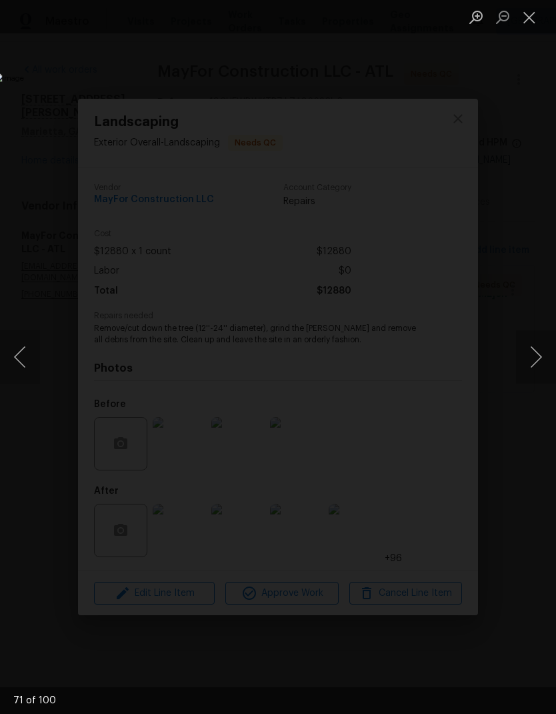
click at [538, 353] on button "Next image" at bounding box center [536, 356] width 40 height 53
click at [539, 352] on button "Next image" at bounding box center [536, 356] width 40 height 53
click at [540, 352] on button "Next image" at bounding box center [536, 356] width 40 height 53
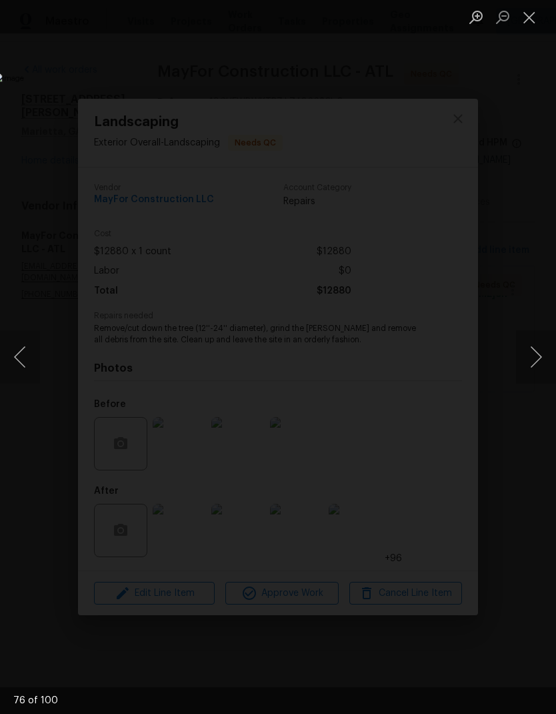
click at [540, 352] on button "Next image" at bounding box center [536, 356] width 40 height 53
click at [538, 351] on button "Next image" at bounding box center [536, 356] width 40 height 53
click at [540, 350] on button "Next image" at bounding box center [536, 356] width 40 height 53
click at [540, 351] on button "Next image" at bounding box center [536, 356] width 40 height 53
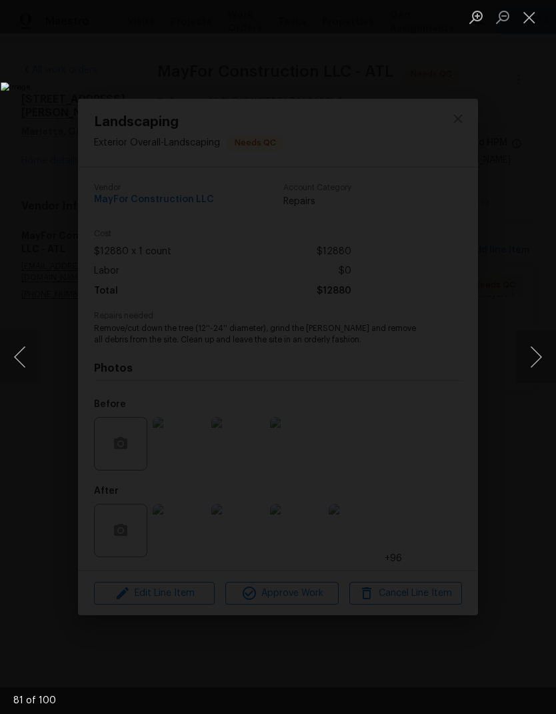
click at [540, 350] on button "Next image" at bounding box center [536, 356] width 40 height 53
click at [540, 352] on button "Next image" at bounding box center [536, 356] width 40 height 53
click at [539, 352] on button "Next image" at bounding box center [536, 356] width 40 height 53
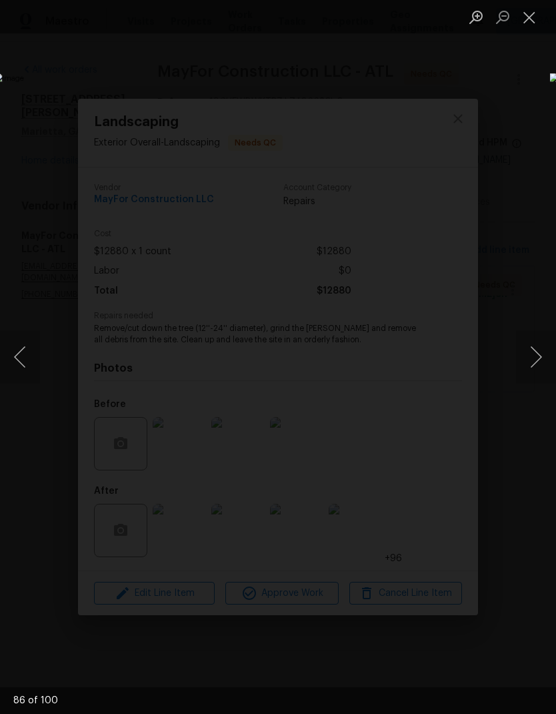
click at [532, 25] on button "Close lightbox" at bounding box center [529, 16] width 27 height 23
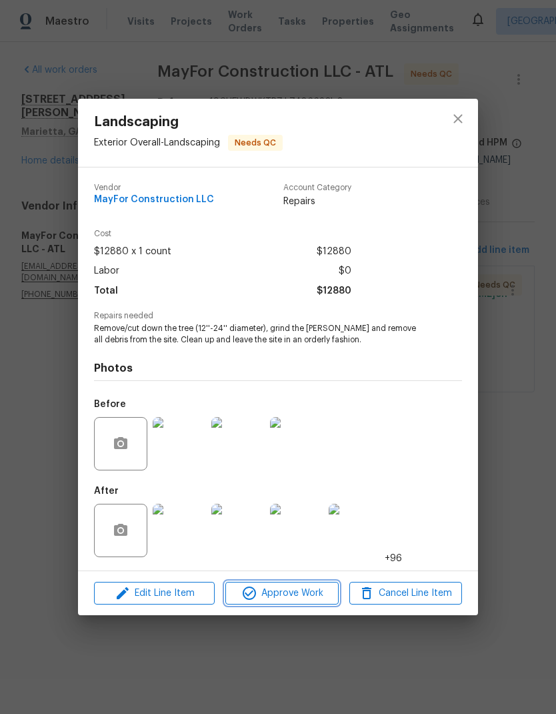
click at [293, 594] on span "Approve Work" at bounding box center [281, 593] width 105 height 17
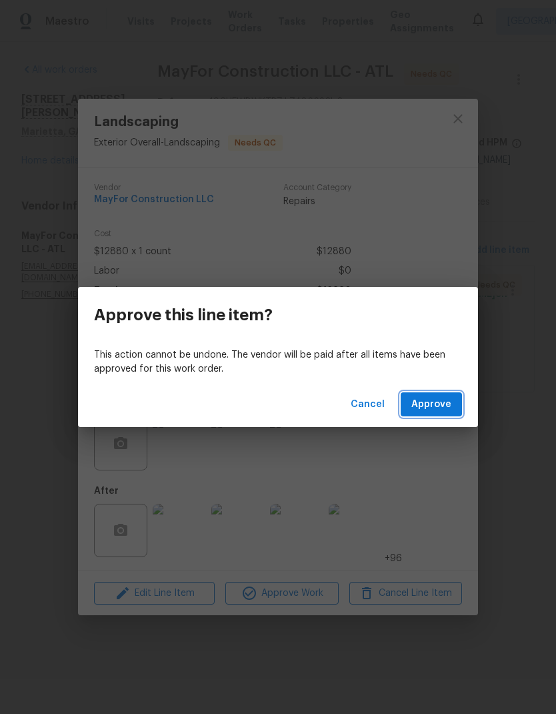
click at [446, 408] on span "Approve" at bounding box center [432, 404] width 40 height 17
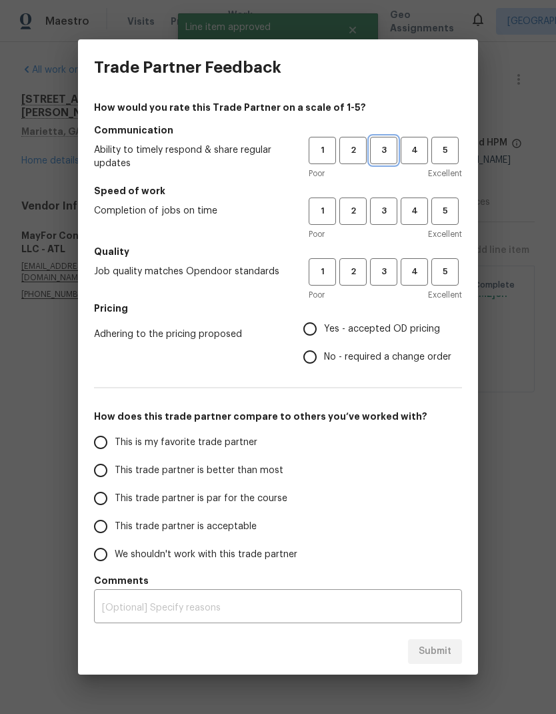
click at [388, 151] on span "3" at bounding box center [384, 150] width 25 height 15
click at [388, 203] on button "3" at bounding box center [383, 210] width 27 height 27
click at [390, 270] on span "3" at bounding box center [384, 271] width 25 height 15
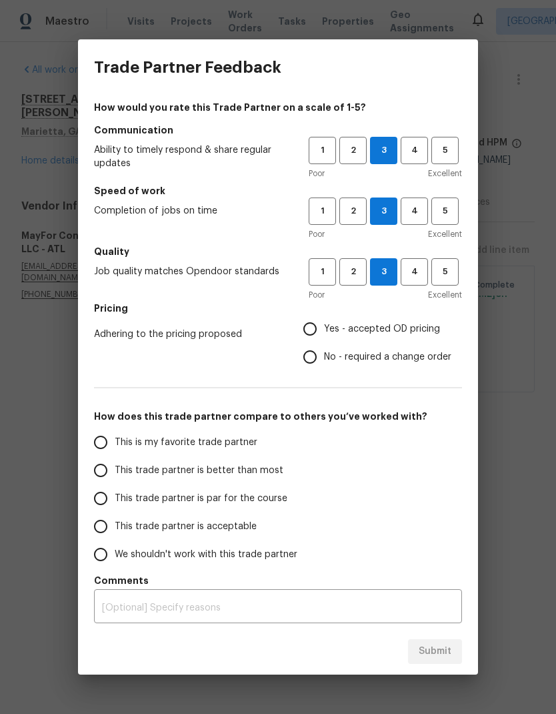
click at [314, 329] on input "Yes - accepted OD pricing" at bounding box center [310, 329] width 28 height 28
radio input "true"
click at [107, 498] on input "This trade partner is par for the course" at bounding box center [101, 498] width 28 height 28
click at [444, 646] on span "Submit" at bounding box center [435, 651] width 33 height 17
radio input "true"
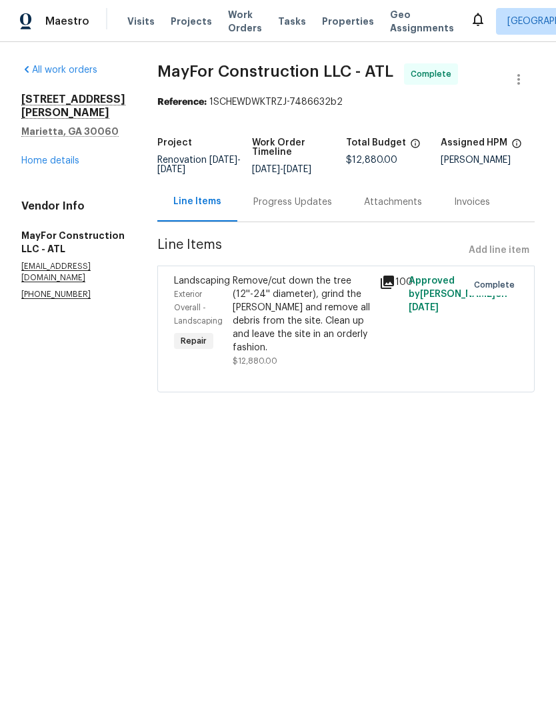
radio input "false"
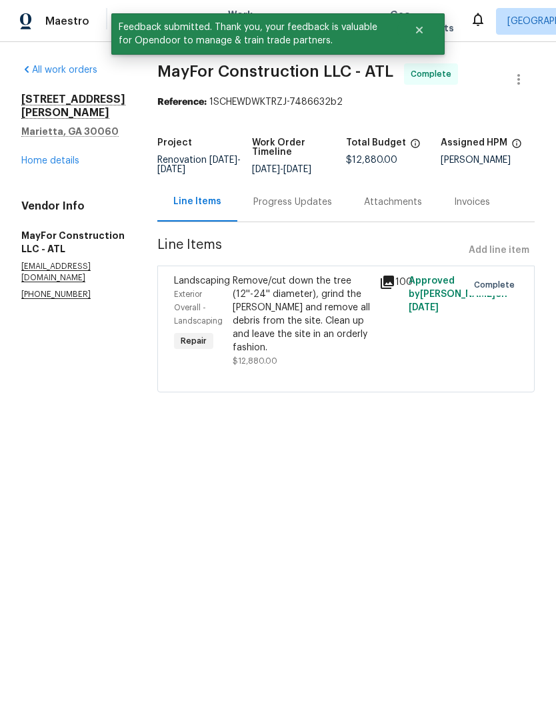
click at [45, 156] on link "Home details" at bounding box center [50, 160] width 58 height 9
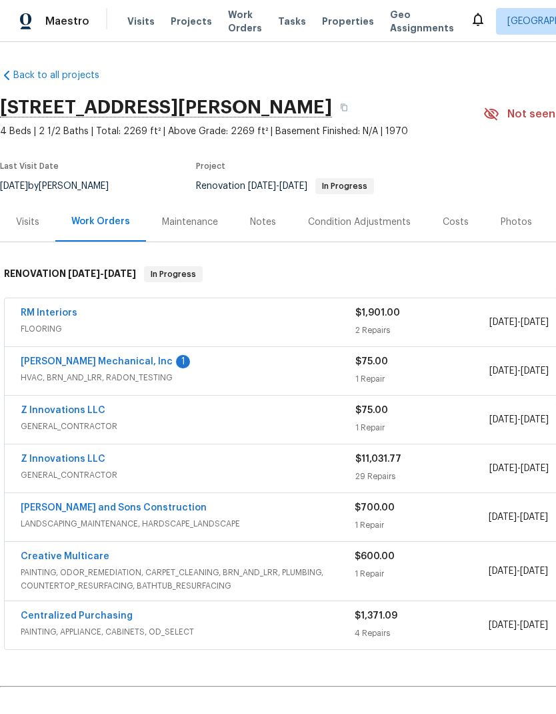
click at [122, 365] on link "JH Martin Mechanical, Inc" at bounding box center [97, 361] width 152 height 9
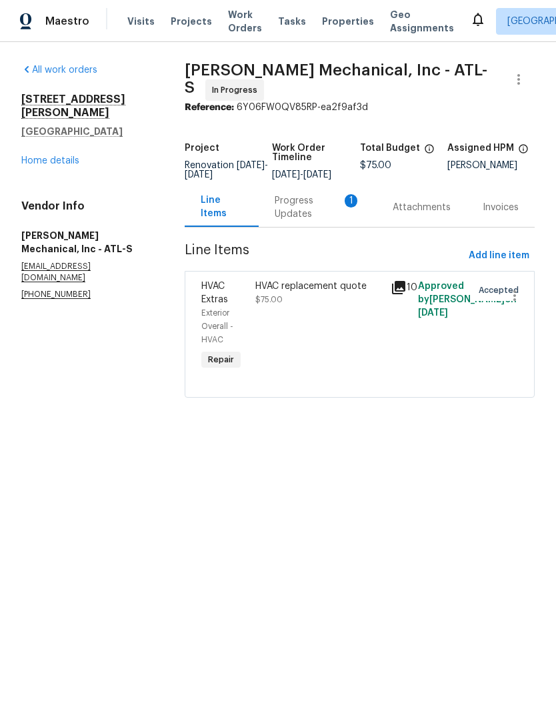
click at [297, 221] on div "Progress Updates 1" at bounding box center [318, 207] width 86 height 27
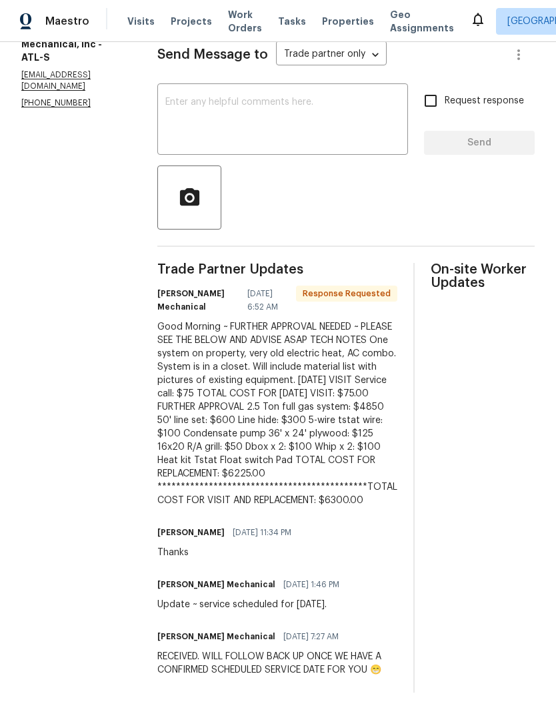
scroll to position [209, 0]
copy div "**********"
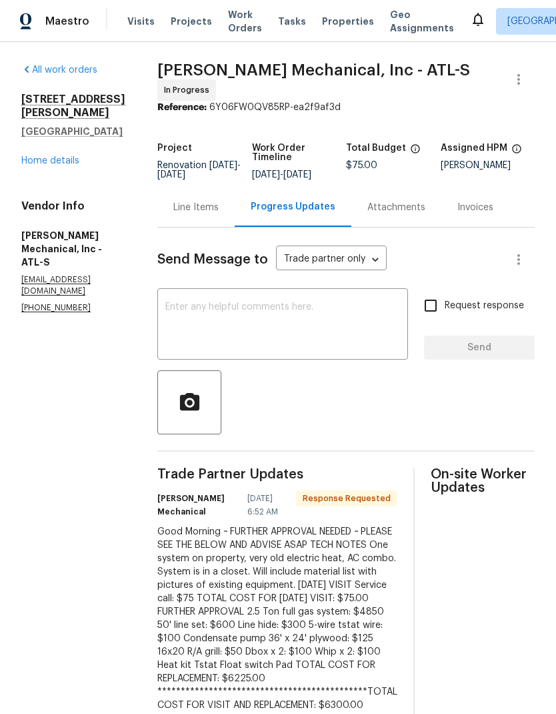
scroll to position [0, 0]
click at [219, 212] on div "Line Items" at bounding box center [195, 207] width 45 height 13
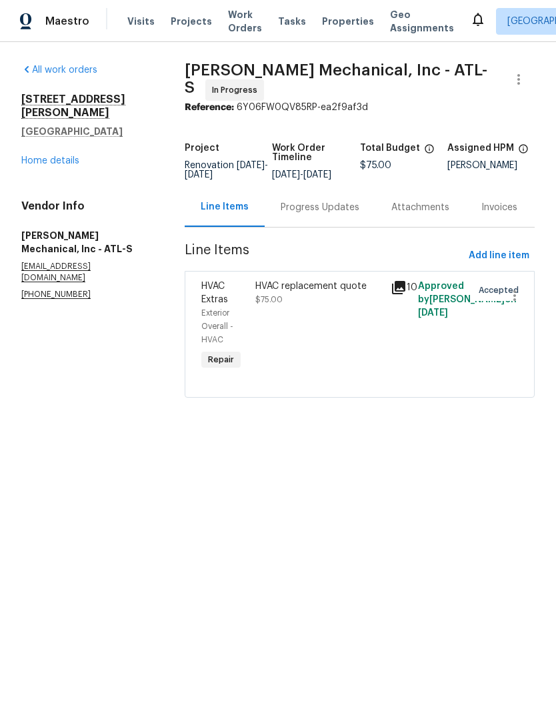
click at [308, 302] on div "HVAC replacement quote $75.00" at bounding box center [318, 292] width 127 height 27
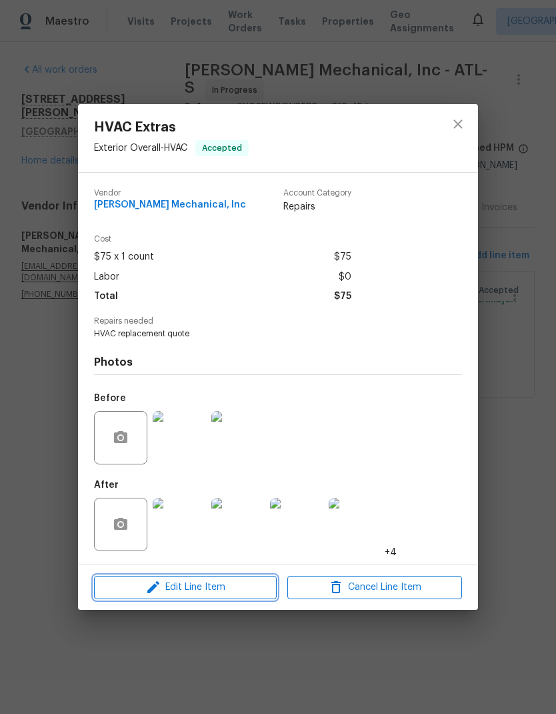
click at [243, 590] on span "Edit Line Item" at bounding box center [185, 587] width 175 height 17
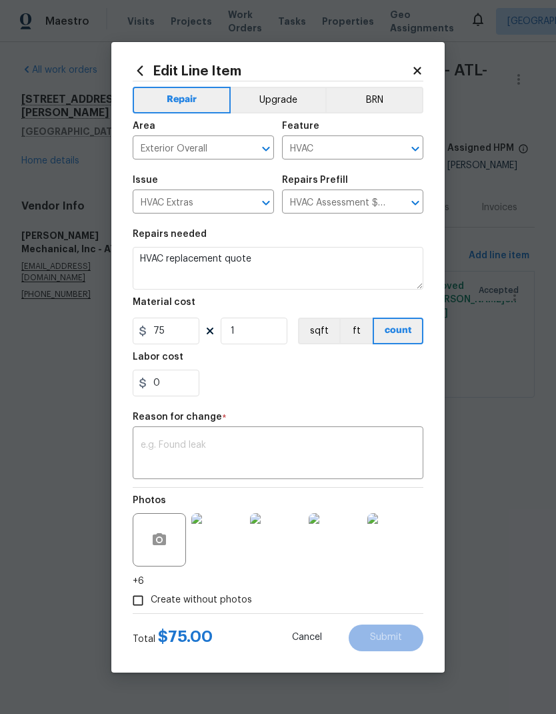
click at [201, 442] on textarea at bounding box center [278, 454] width 275 height 28
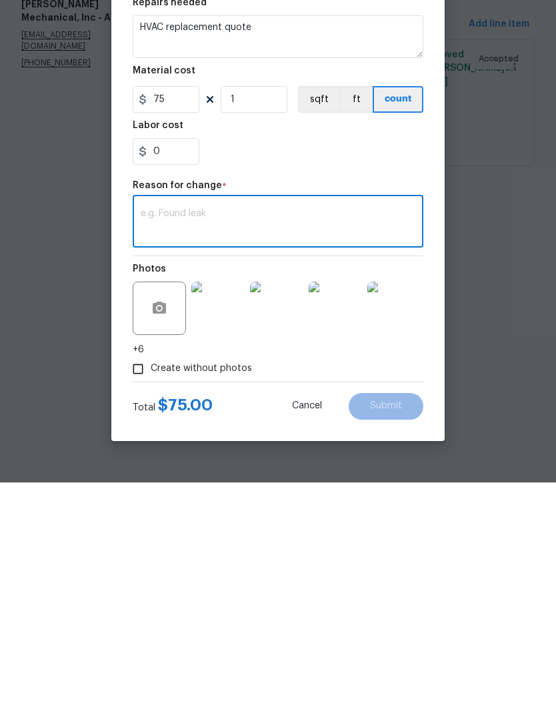
click at [201, 440] on textarea at bounding box center [278, 454] width 275 height 28
paste textarea "**********"
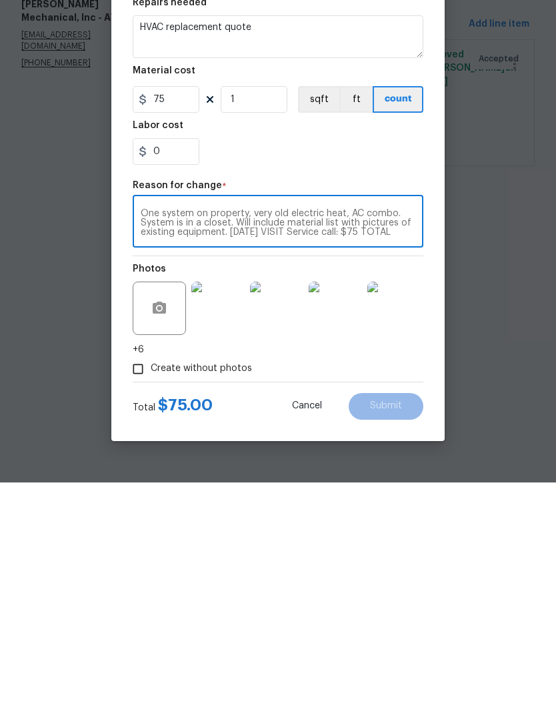
scroll to position [65, 0]
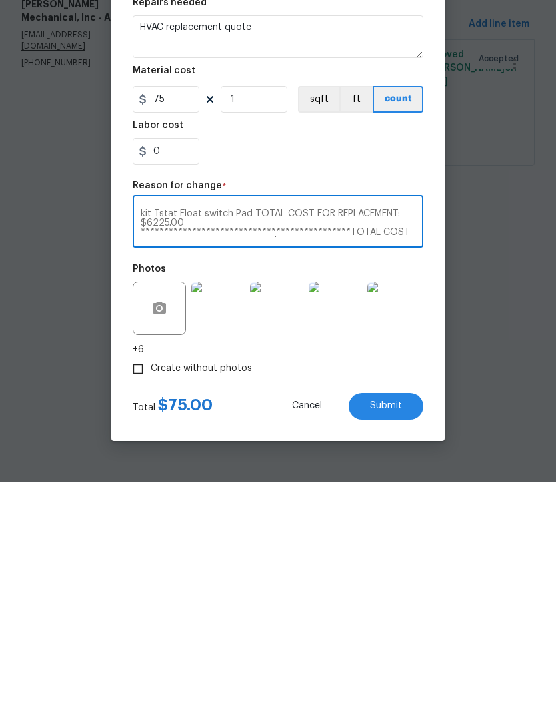
type textarea "**********"
click at [181, 318] on input "75" at bounding box center [166, 331] width 67 height 27
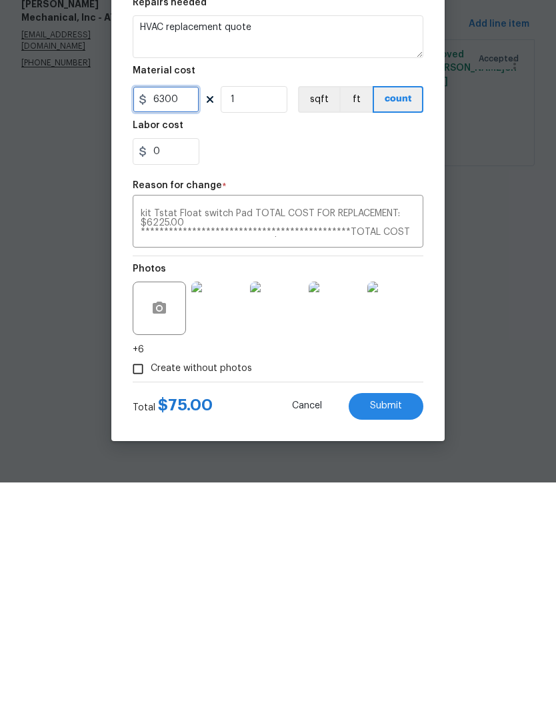
type input "6300"
click at [269, 318] on input "1" at bounding box center [254, 331] width 67 height 27
click at [396, 632] on span "Submit" at bounding box center [386, 637] width 32 height 10
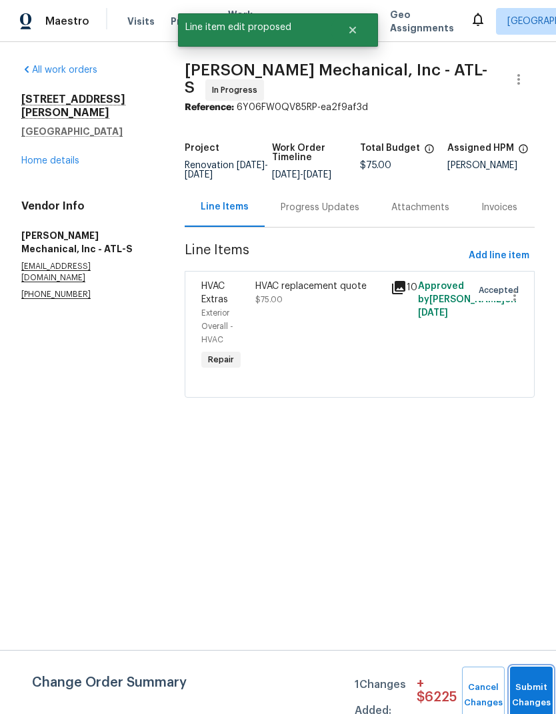
click at [521, 685] on button "Submit Changes" at bounding box center [531, 694] width 43 height 57
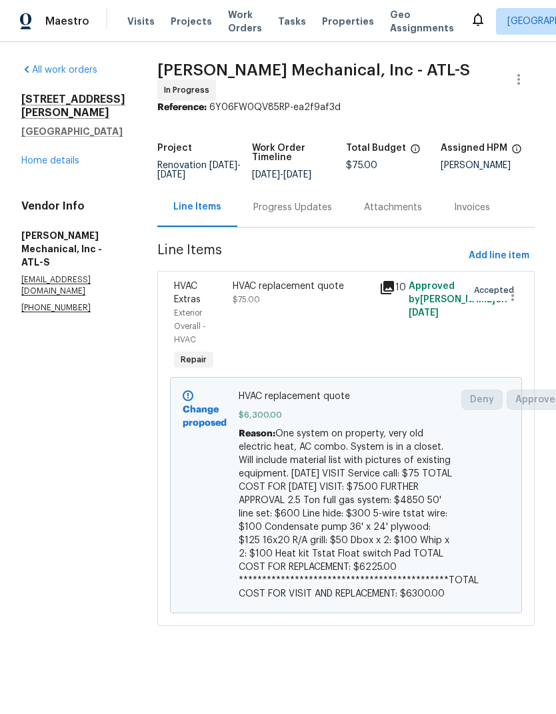
click at [335, 221] on div "Progress Updates" at bounding box center [292, 206] width 111 height 39
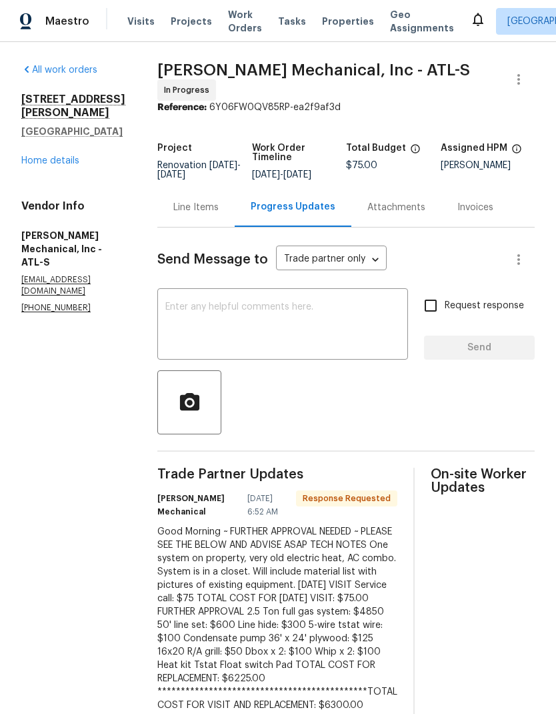
click at [316, 313] on textarea at bounding box center [282, 325] width 235 height 47
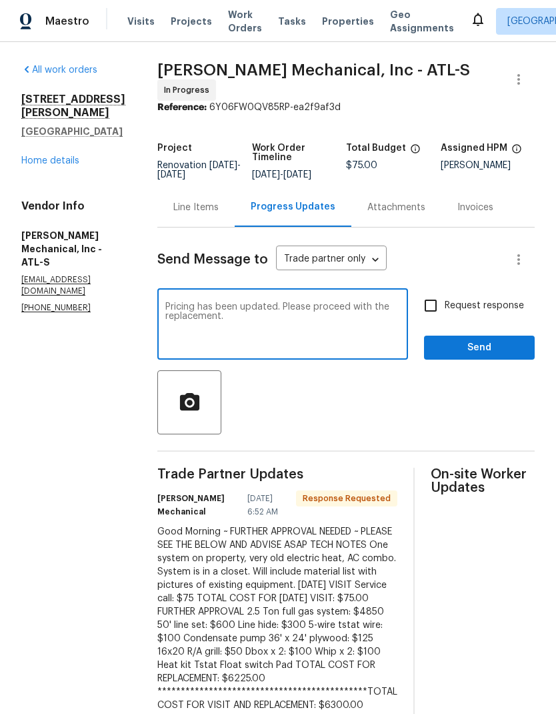
click at [308, 307] on textarea "Pricing has been updated. Please proceed with the replacement." at bounding box center [282, 325] width 235 height 47
click at [344, 335] on textarea "Pricing has been updated and will be officially approved soon. Please proceed w…" at bounding box center [282, 325] width 235 height 47
type textarea "Pricing has been updated and will be officially approved soon. Please proceed w…"
click at [496, 350] on span "Send" at bounding box center [479, 348] width 89 height 17
